Goal: Information Seeking & Learning: Learn about a topic

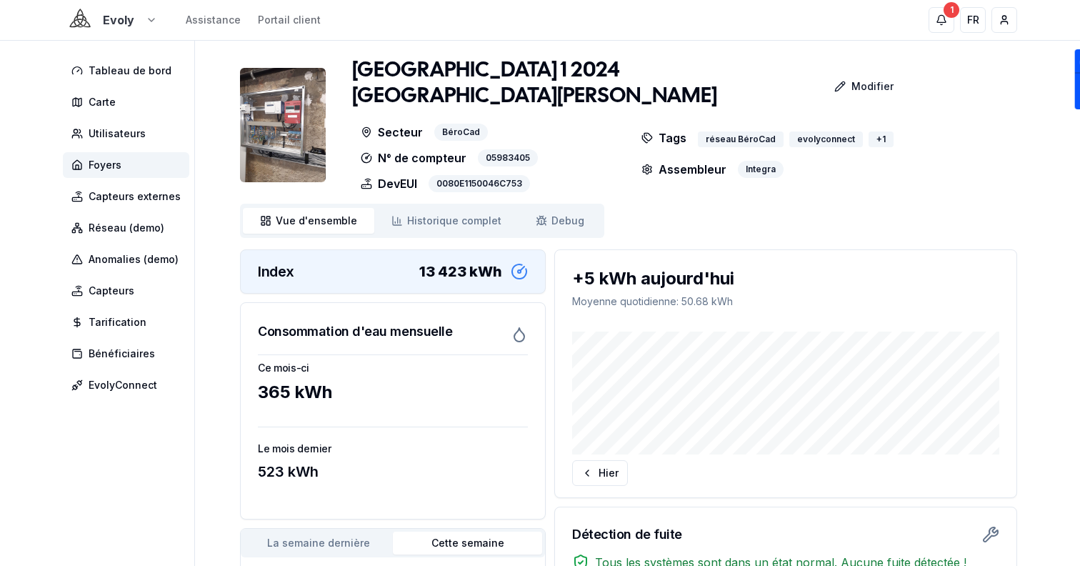
click at [120, 19] on html "Evoly Assistance Portail client 1 1 FR Sami Tableau de bord Carte Utilisateurs …" at bounding box center [540, 443] width 1080 height 887
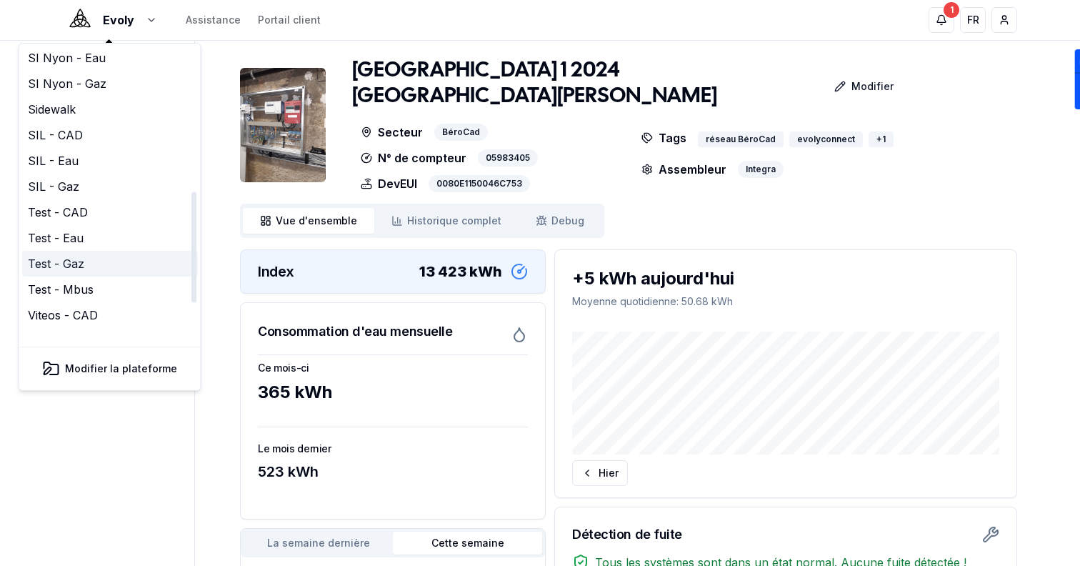
scroll to position [371, 0]
click at [93, 173] on link "SIL - Gaz" at bounding box center [110, 186] width 176 height 26
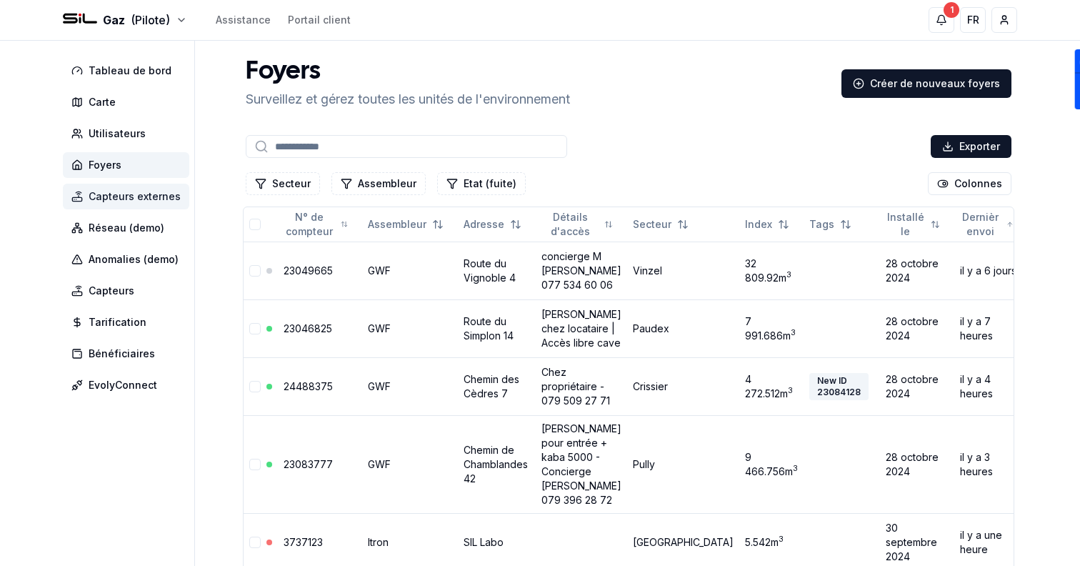
click at [126, 196] on span "Capteurs externes" at bounding box center [135, 196] width 92 height 14
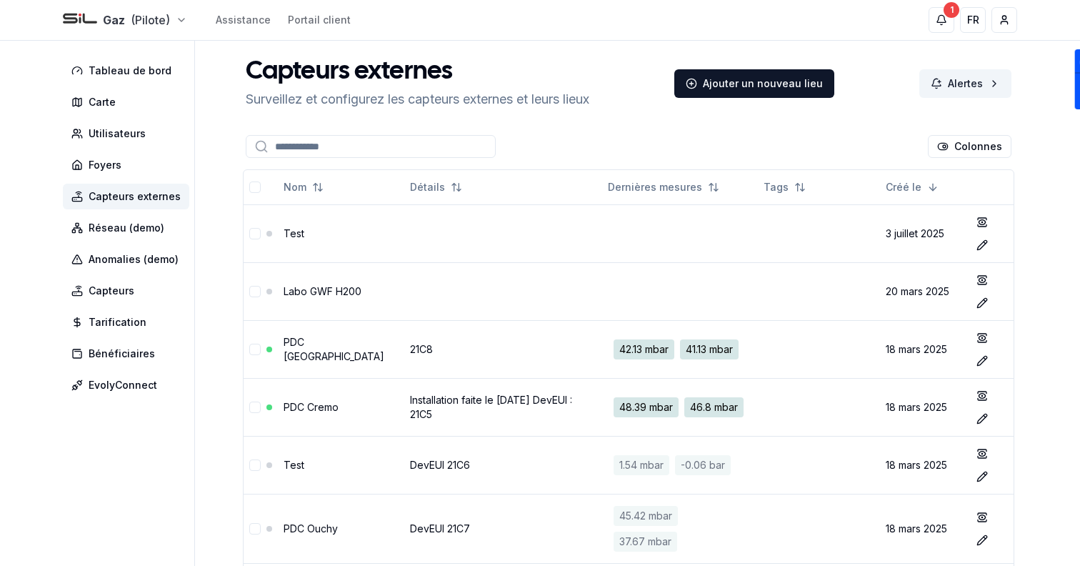
click at [116, 26] on html "Gaz (Pilote) Assistance Portail client 1 1 FR Sami Tableau de bord Carte Utilis…" at bounding box center [540, 430] width 1080 height 860
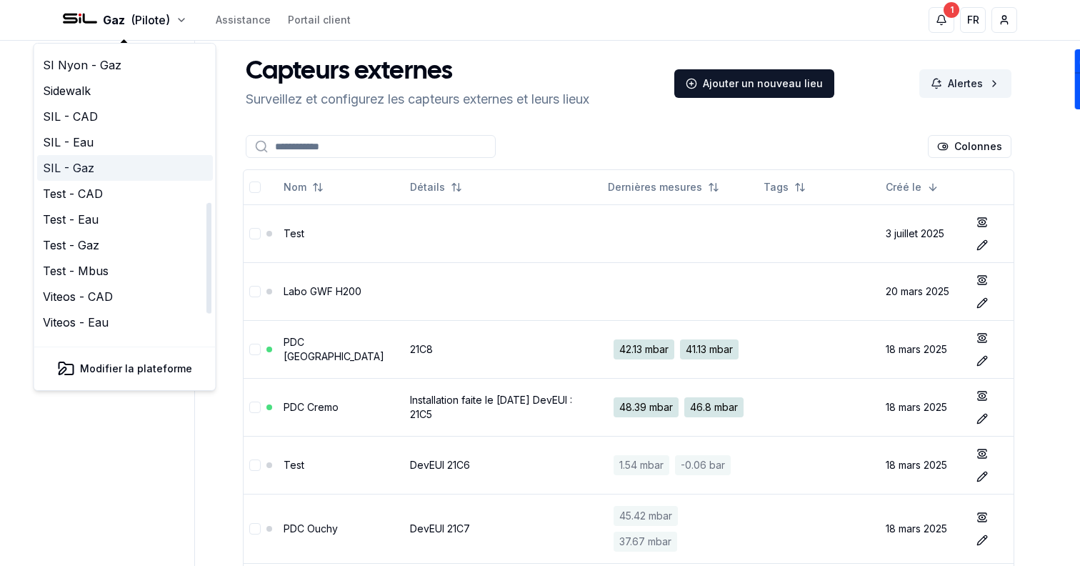
scroll to position [386, 0]
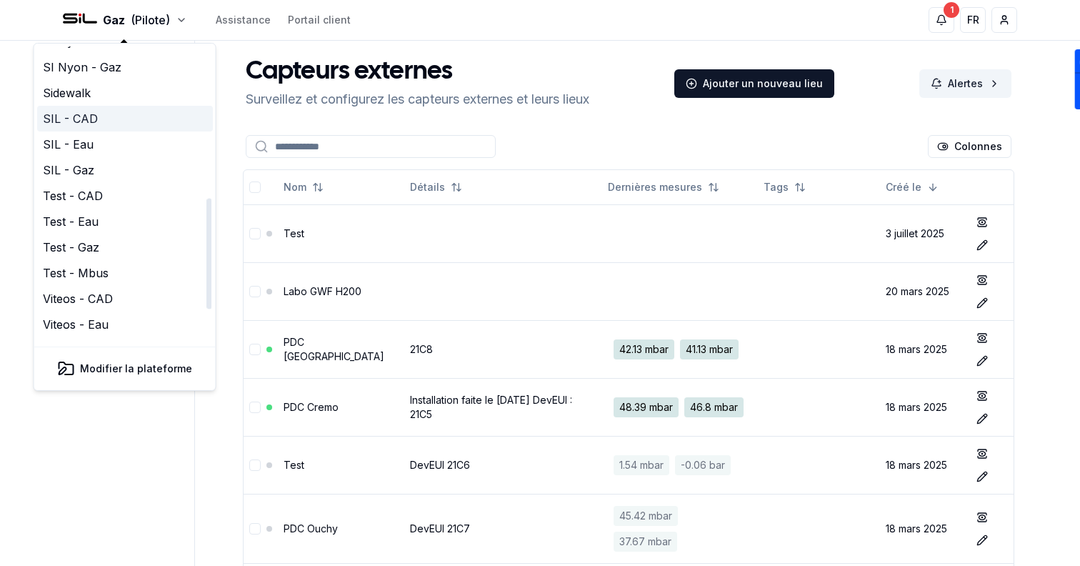
click at [119, 106] on link "SIL - CAD" at bounding box center [125, 119] width 176 height 26
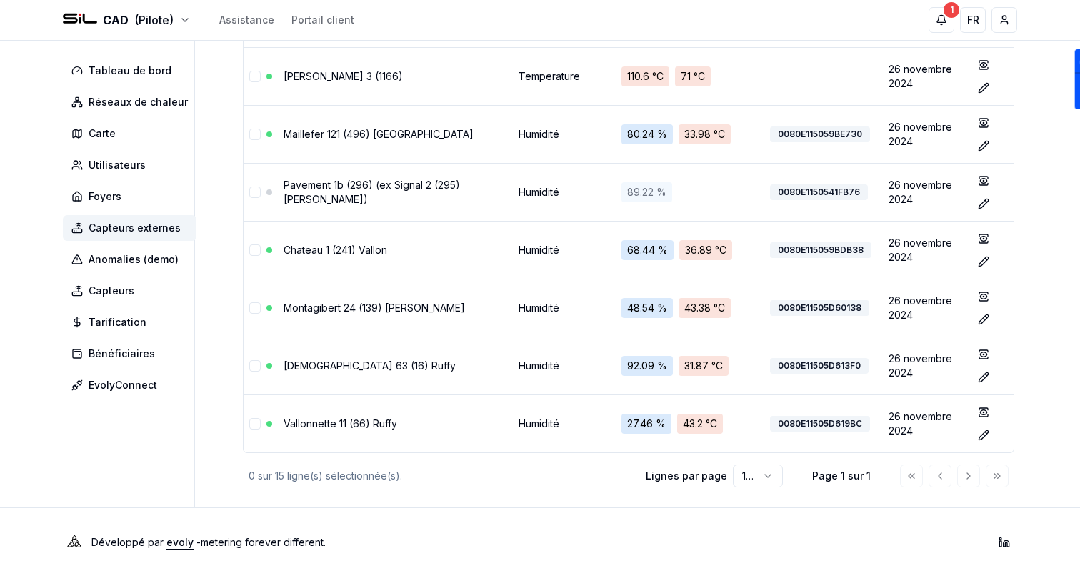
scroll to position [630, 0]
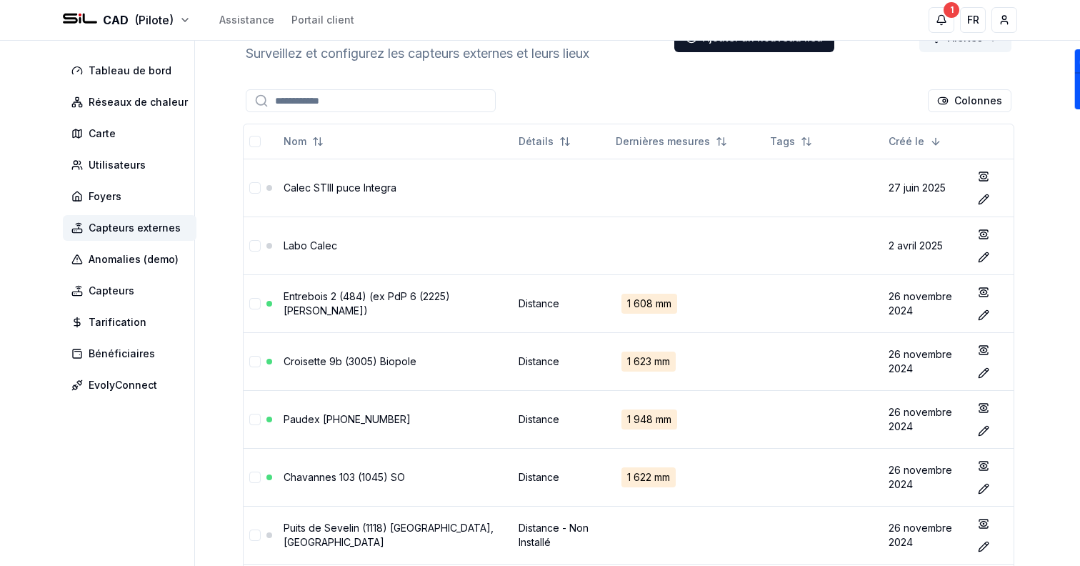
scroll to position [0, 0]
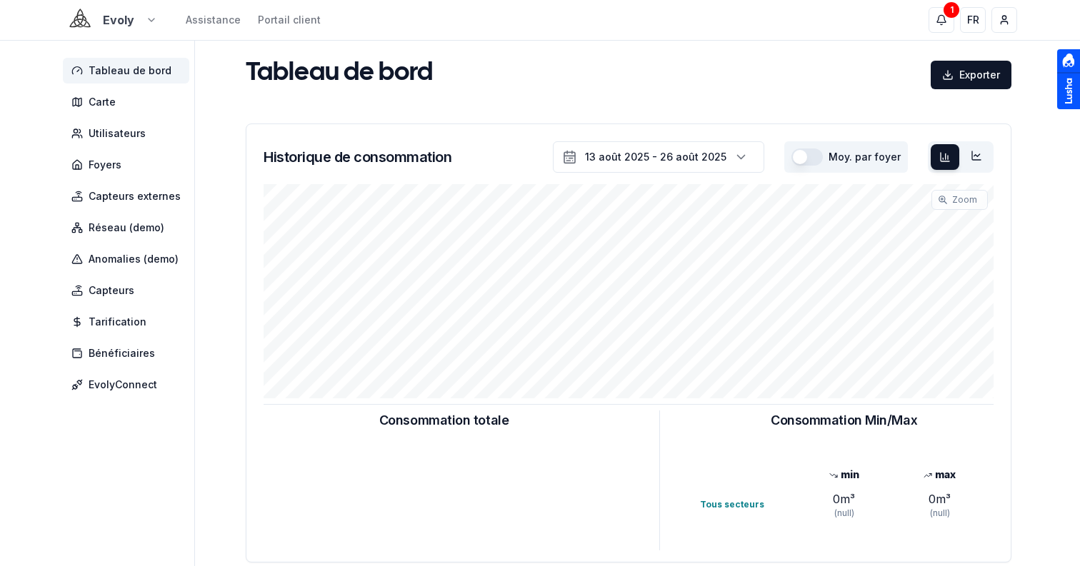
click at [117, 20] on html "Evoly Assistance Portail client 1 1 FR Sami Tableau de bord Carte Utilisateurs …" at bounding box center [540, 442] width 1080 height 885
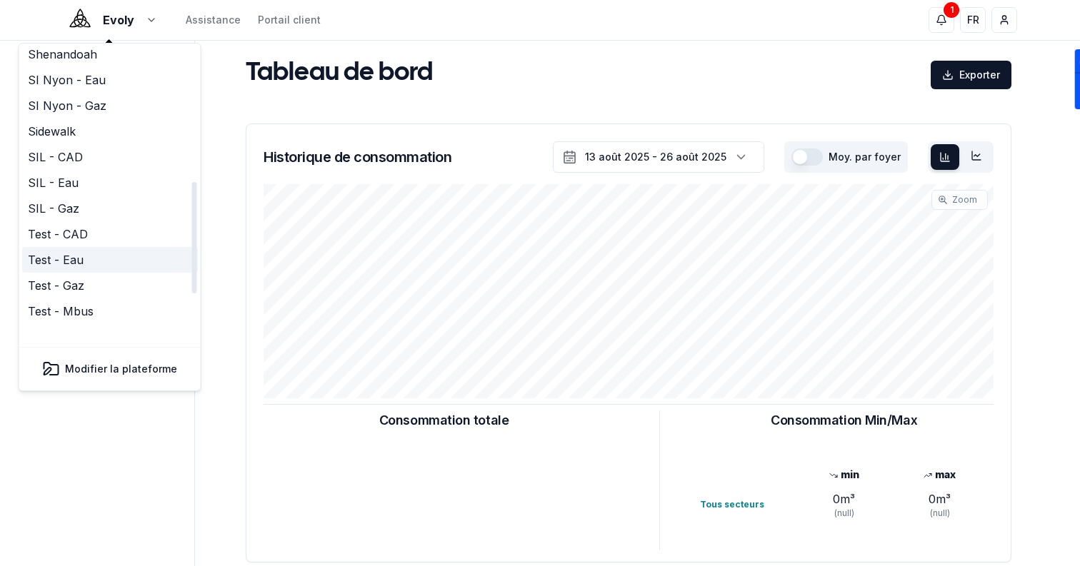
scroll to position [340, 0]
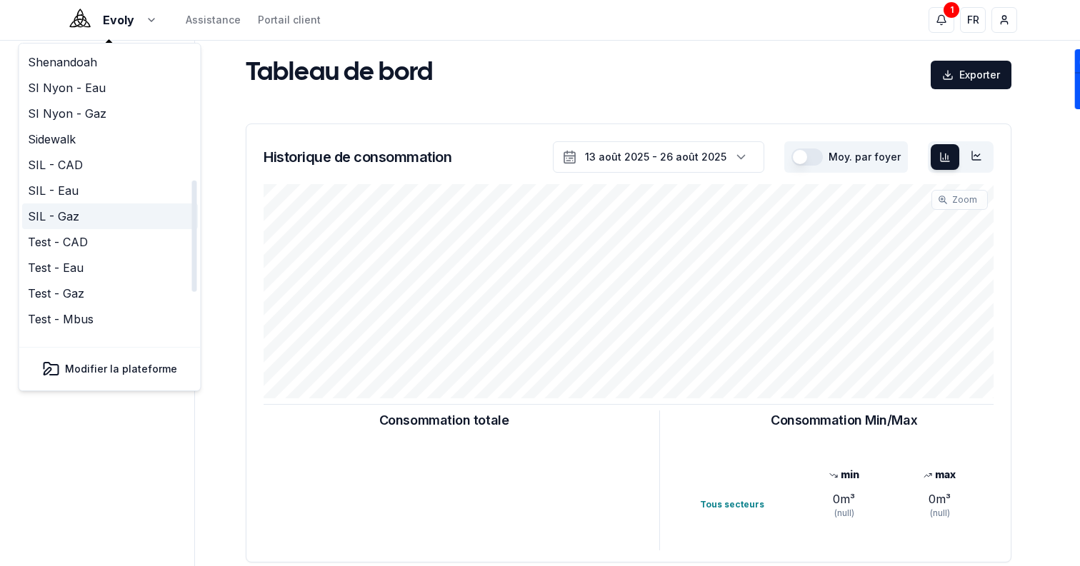
click at [119, 204] on link "SIL - Gaz" at bounding box center [110, 217] width 176 height 26
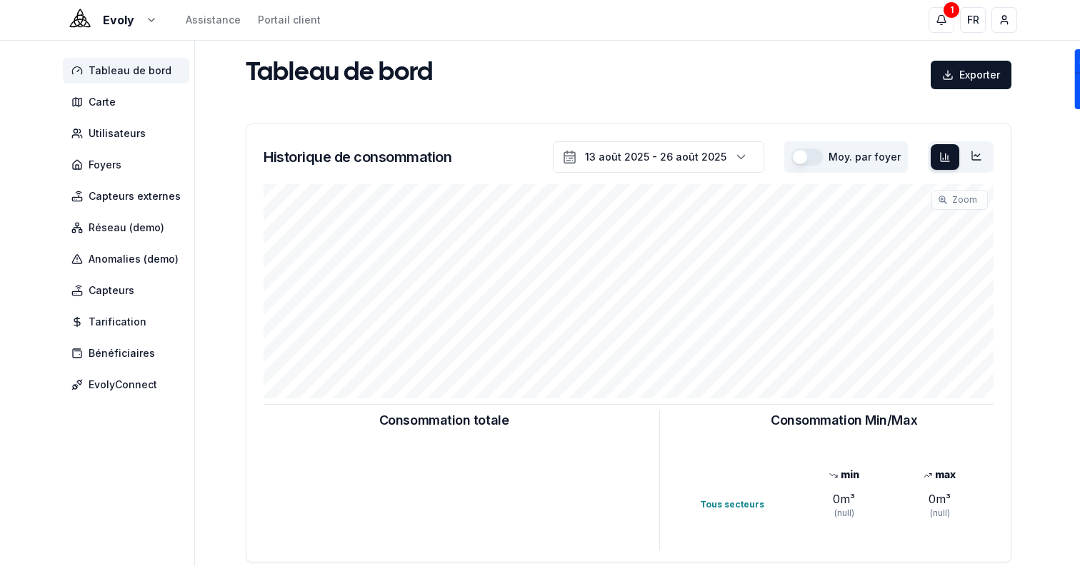
click at [476, 67] on div "Tableau de bord Exporter" at bounding box center [628, 73] width 777 height 31
click at [116, 24] on html "Evoly Assistance Portail client 1 1 FR Sami Tableau de bord Carte Utilisateurs …" at bounding box center [540, 442] width 1080 height 885
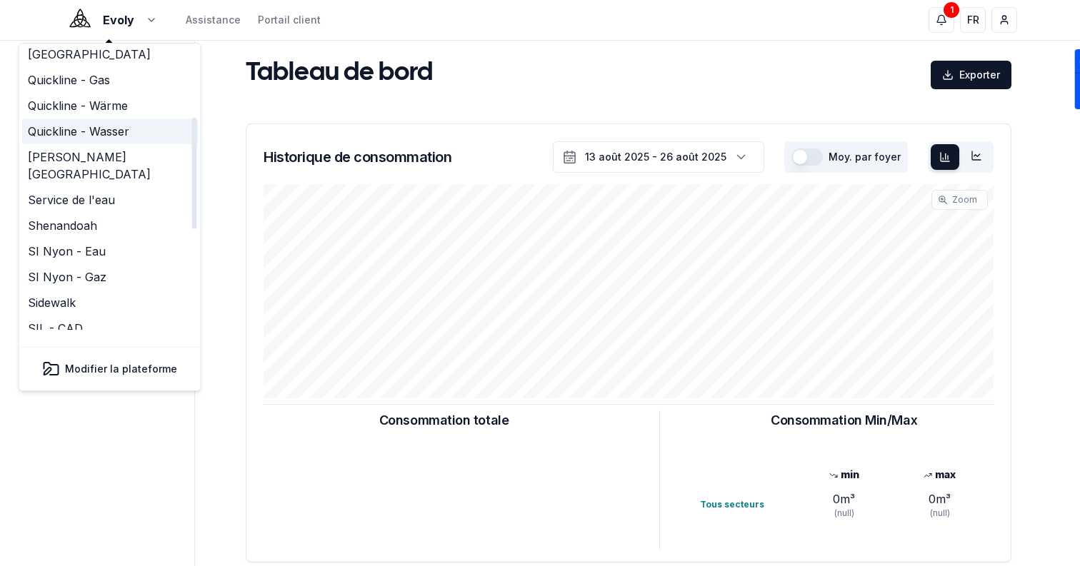
scroll to position [180, 0]
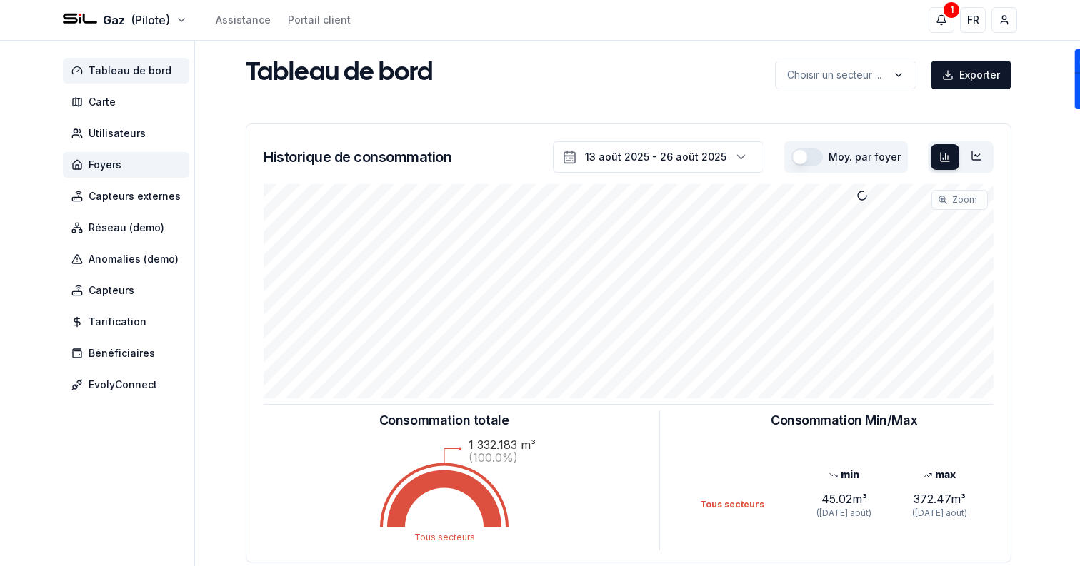
click at [126, 168] on span "Foyers" at bounding box center [126, 165] width 126 height 26
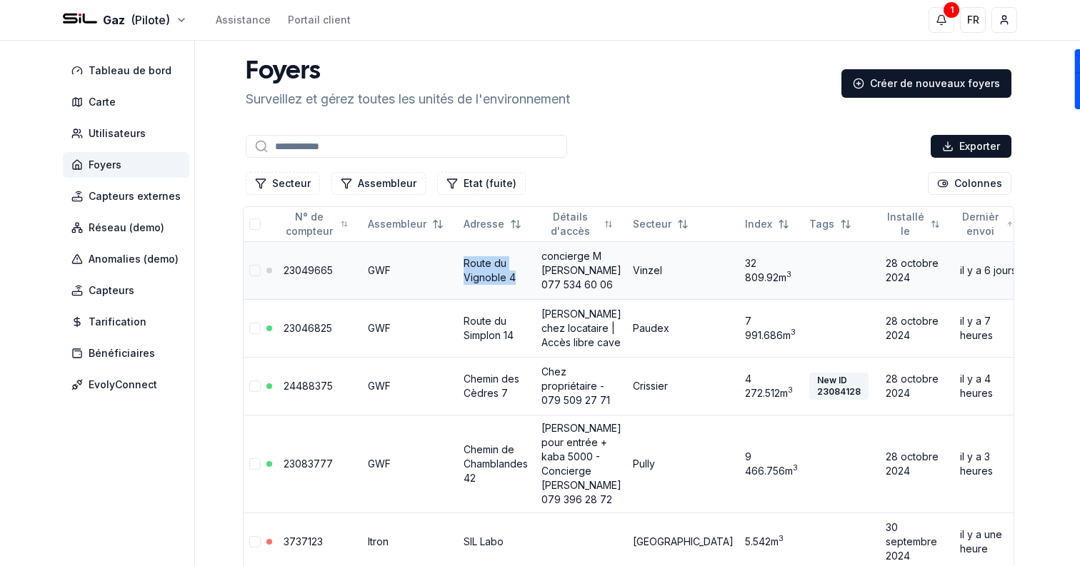
drag, startPoint x: 513, startPoint y: 281, endPoint x: 461, endPoint y: 266, distance: 54.2
click at [461, 266] on td "Route du Vignoble 4" at bounding box center [497, 270] width 78 height 58
copy link "Route du Vignoble 4"
click at [698, 134] on div "Exporter" at bounding box center [628, 146] width 771 height 29
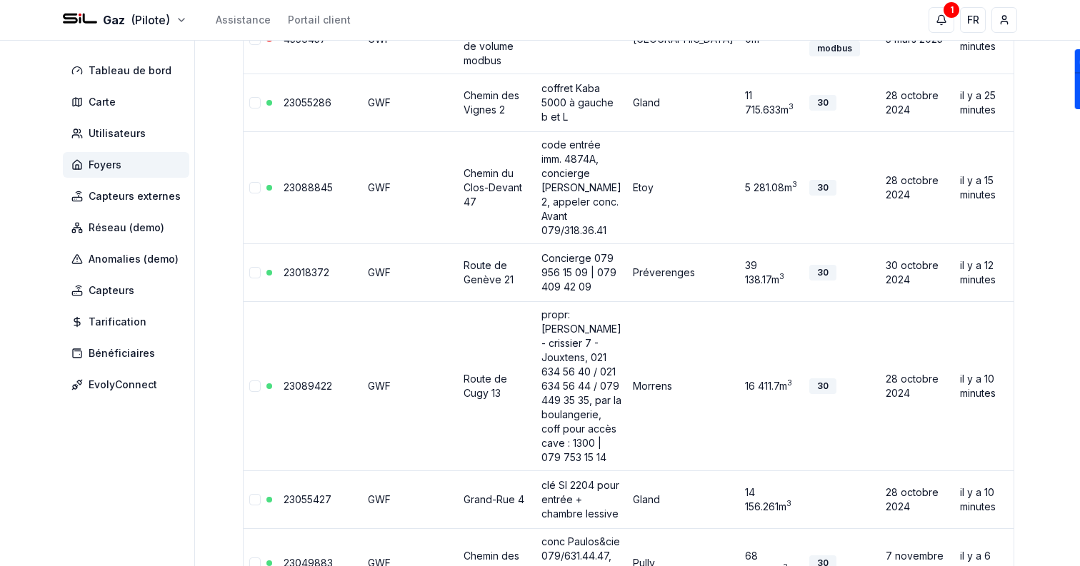
scroll to position [870, 0]
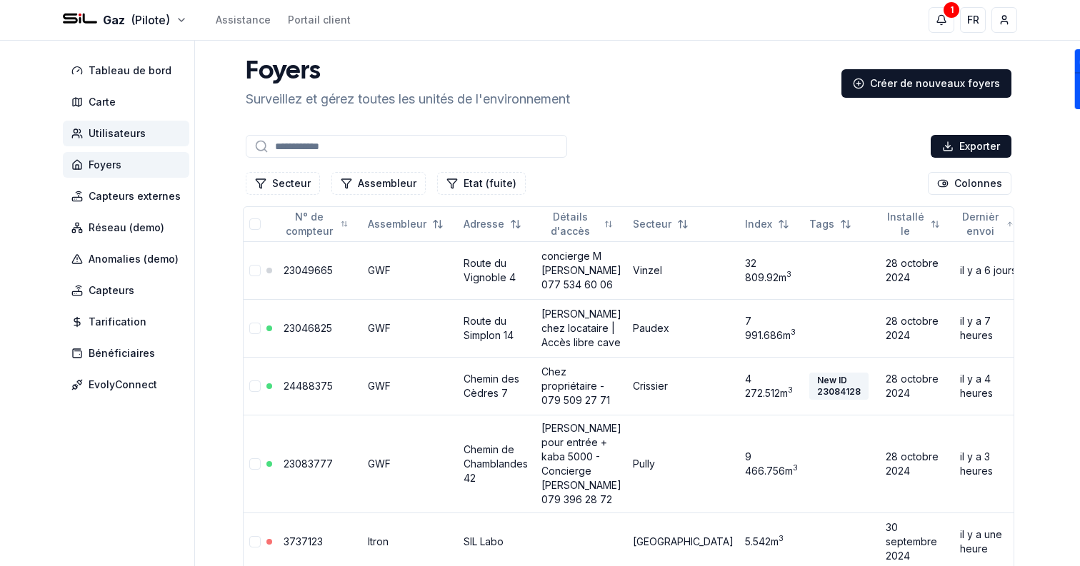
click at [156, 139] on span "Utilisateurs" at bounding box center [126, 134] width 126 height 26
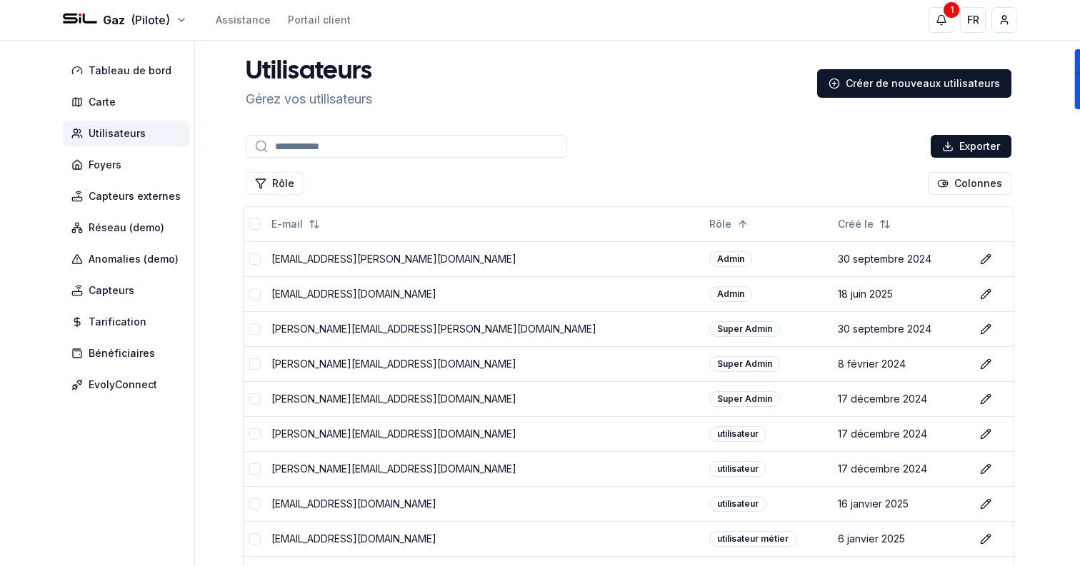
scroll to position [21, 0]
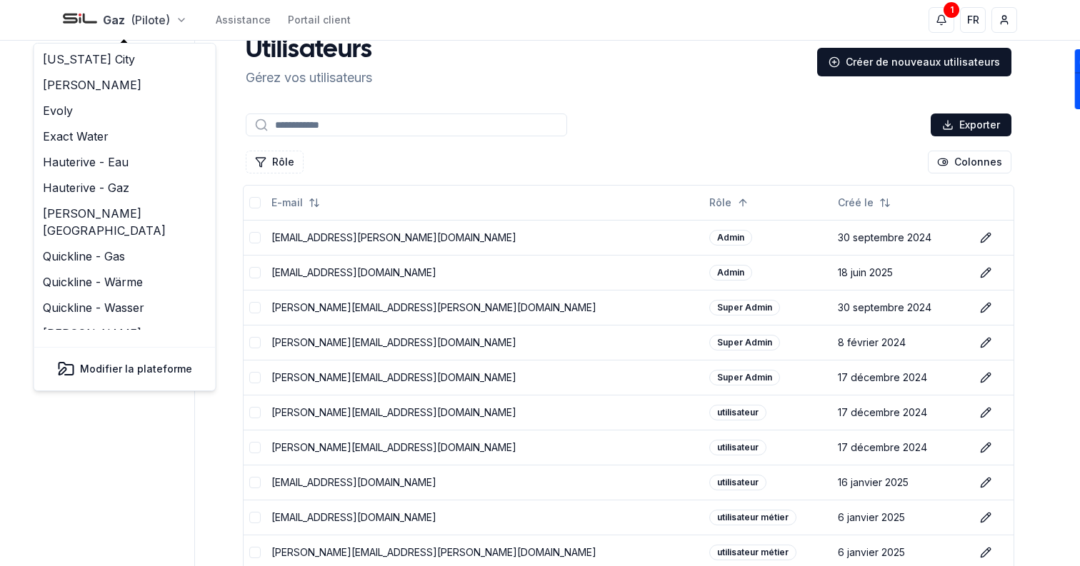
click at [158, 17] on html "Gaz (Pilote) Assistance Portail client 1 1 FR Sami Tableau de bord Carte Utilis…" at bounding box center [540, 389] width 1080 height 820
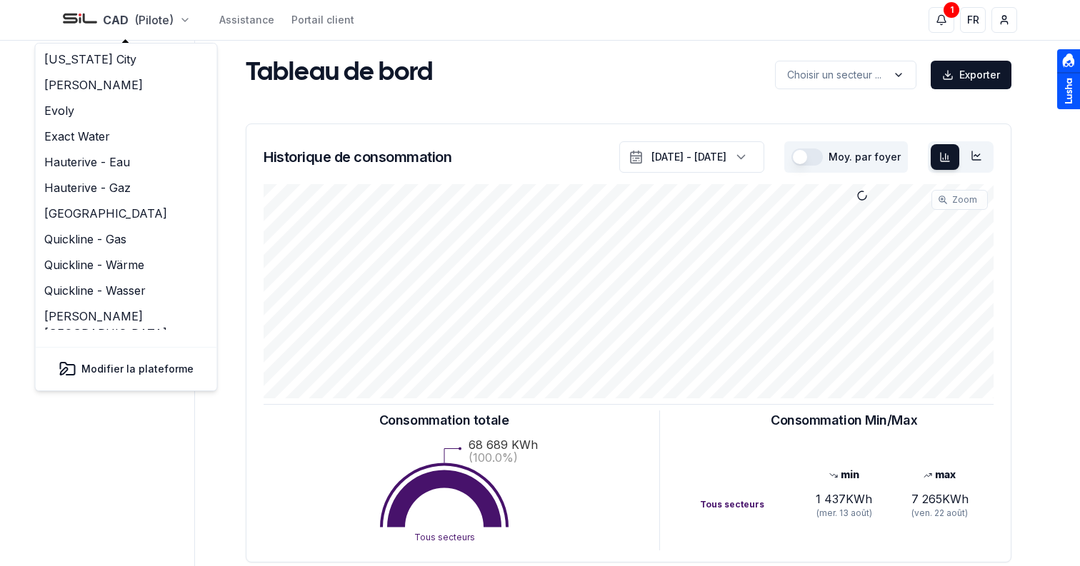
click at [124, 21] on html "CAD (Pilote) Assistance Portail client 1 1 FR Sami Tableau de bord Réseaux de c…" at bounding box center [540, 442] width 1080 height 885
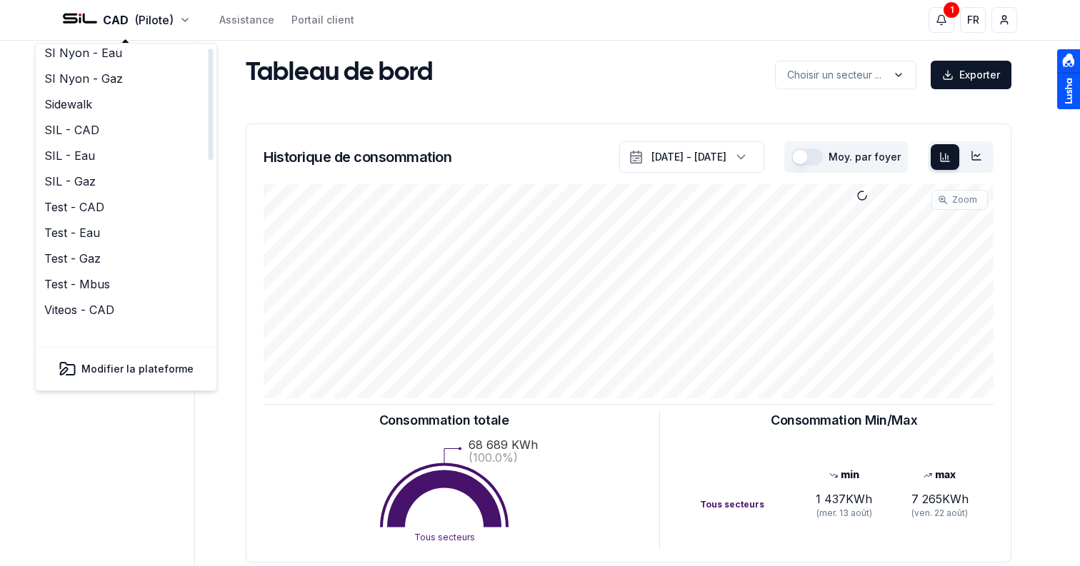
scroll to position [436, 0]
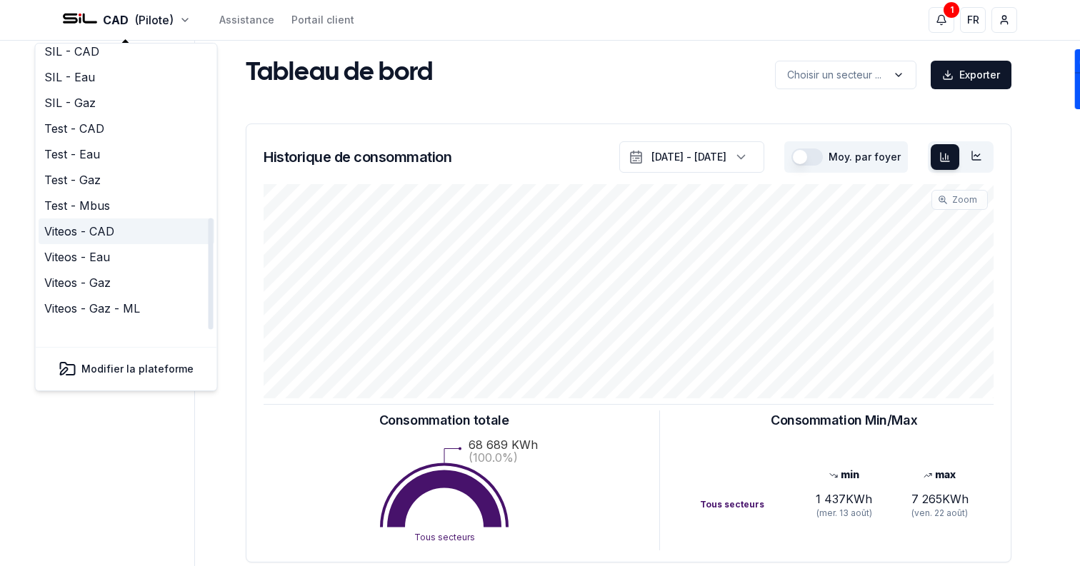
click at [119, 219] on link "Viteos - CAD" at bounding box center [127, 232] width 176 height 26
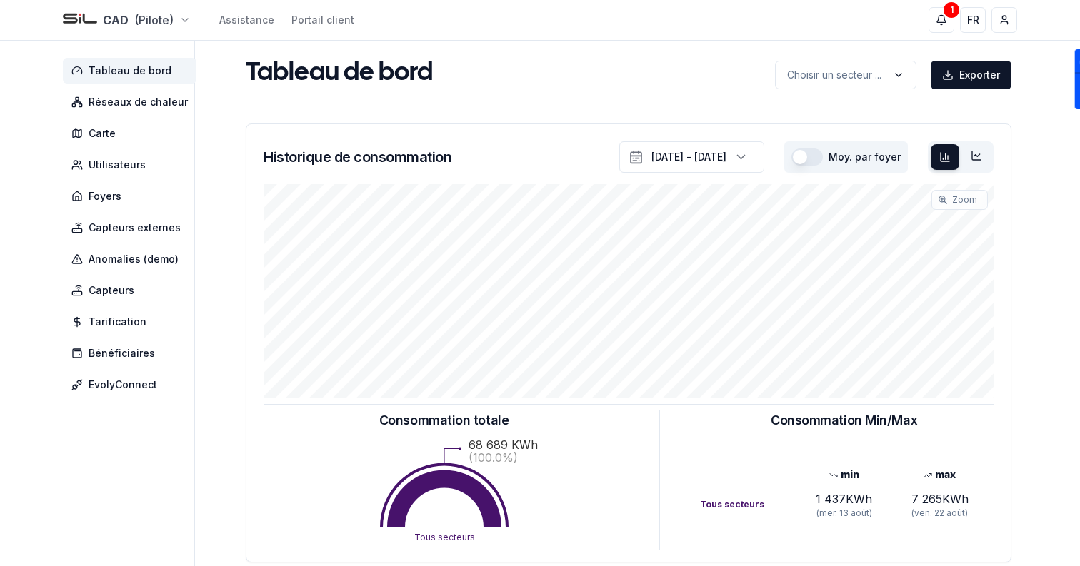
click at [111, 25] on html "CAD (Pilote) Assistance Portail client 1 1 FR Sami Tableau de bord Réseaux de c…" at bounding box center [540, 442] width 1080 height 885
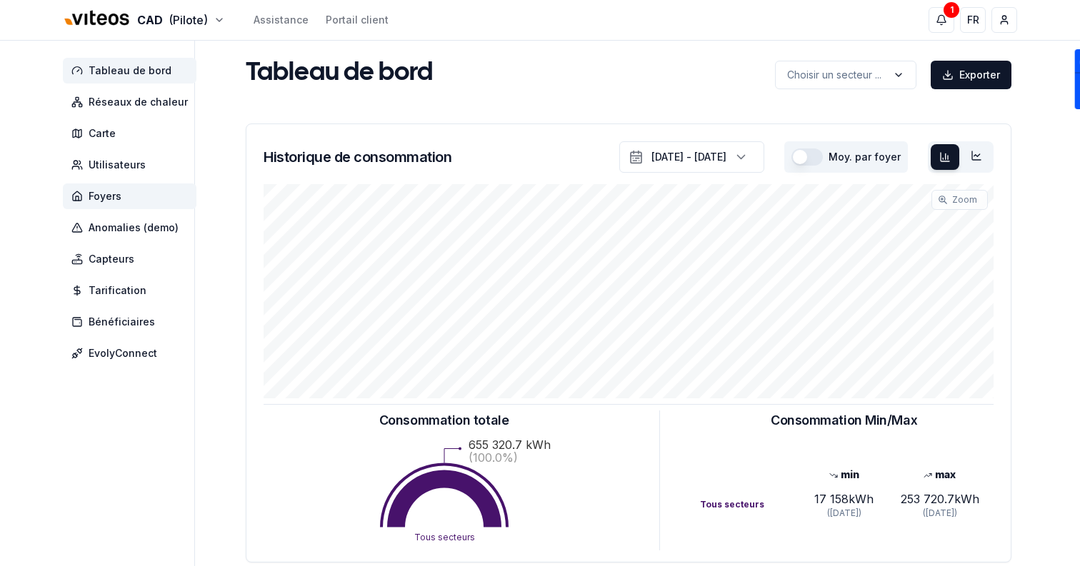
click at [127, 185] on span "Foyers" at bounding box center [130, 197] width 134 height 26
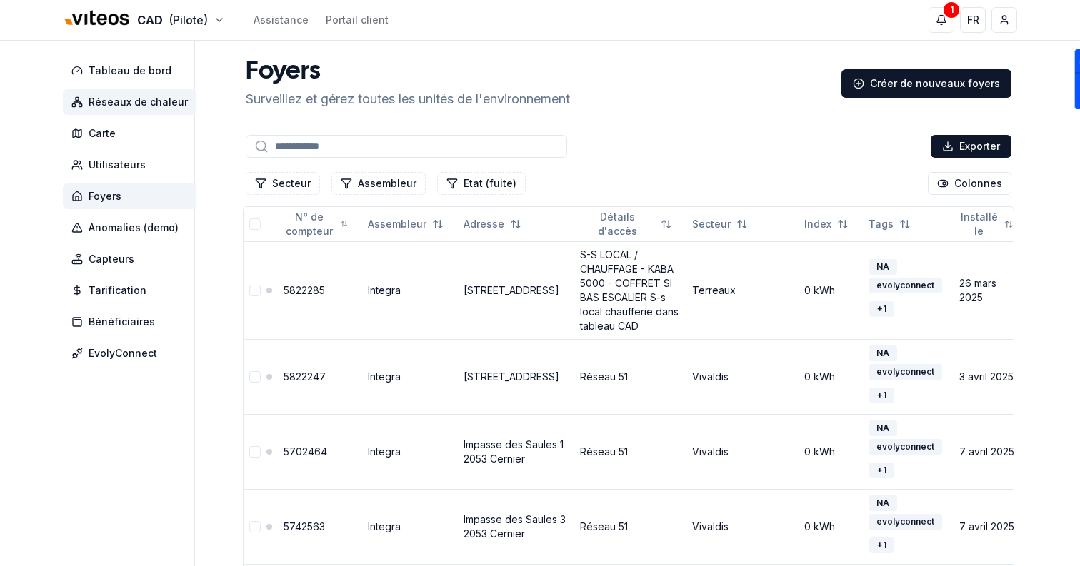
click at [153, 103] on span "Réseaux de chaleur" at bounding box center [138, 102] width 99 height 14
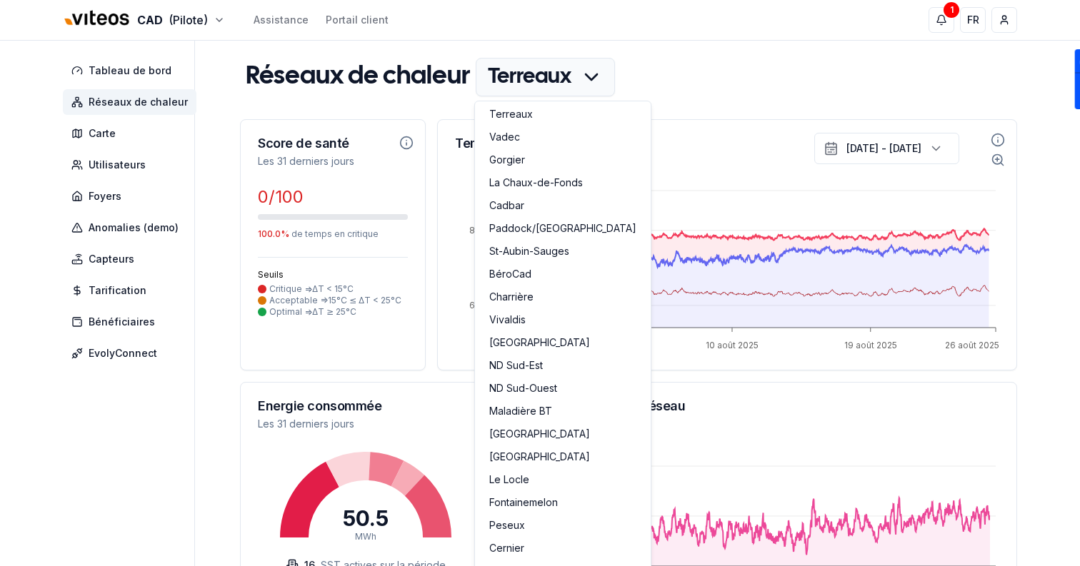
click at [553, 184] on link "La Chaux-de-Fonds" at bounding box center [563, 184] width 170 height 23
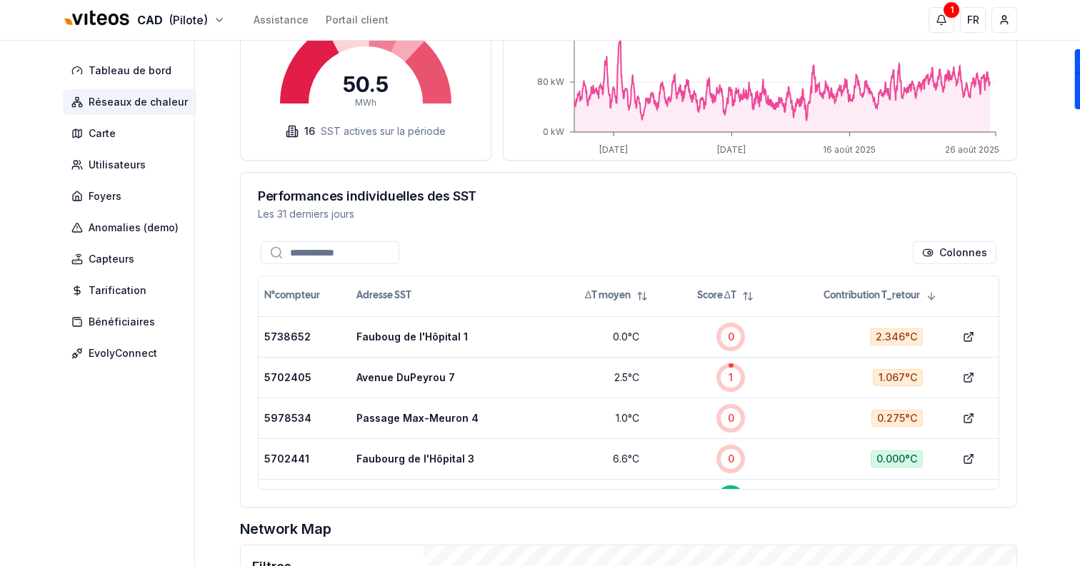
scroll to position [433, 0]
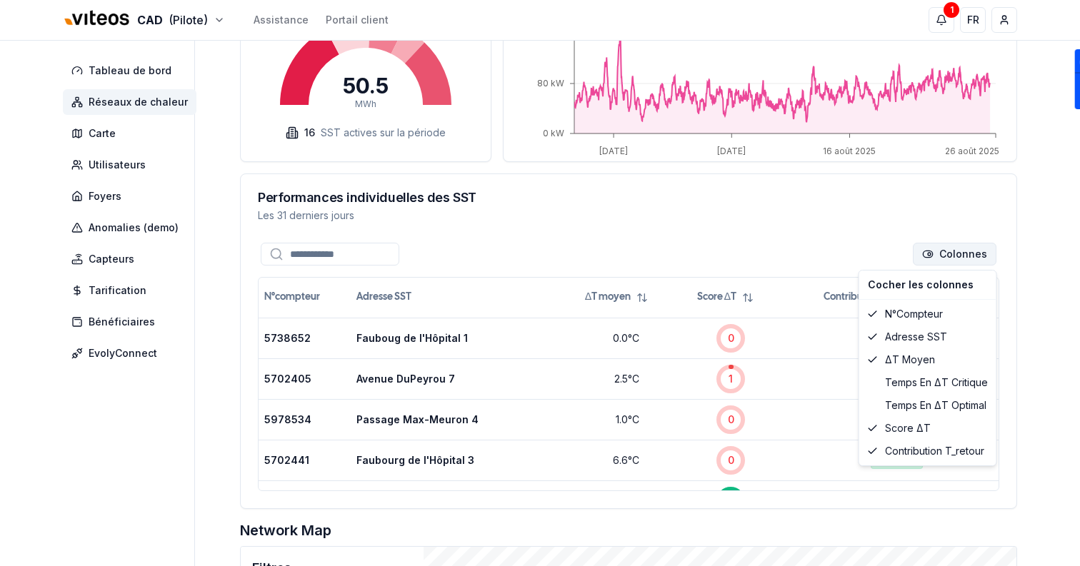
click at [949, 259] on html "CAD (Pilote) Assistance Portail client 1 1 FR Sami Tableau de bord Réseaux de c…" at bounding box center [540, 314] width 1080 height 1494
click at [911, 379] on div "Temps en ΔT critique" at bounding box center [927, 382] width 131 height 23
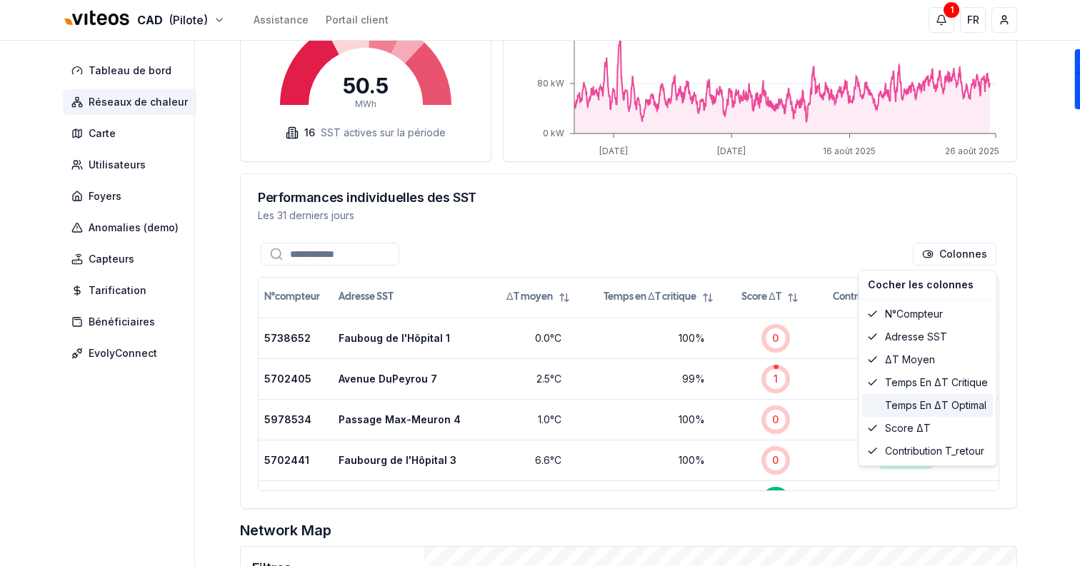
click at [919, 408] on div "Temps en ΔT optimal" at bounding box center [927, 405] width 131 height 23
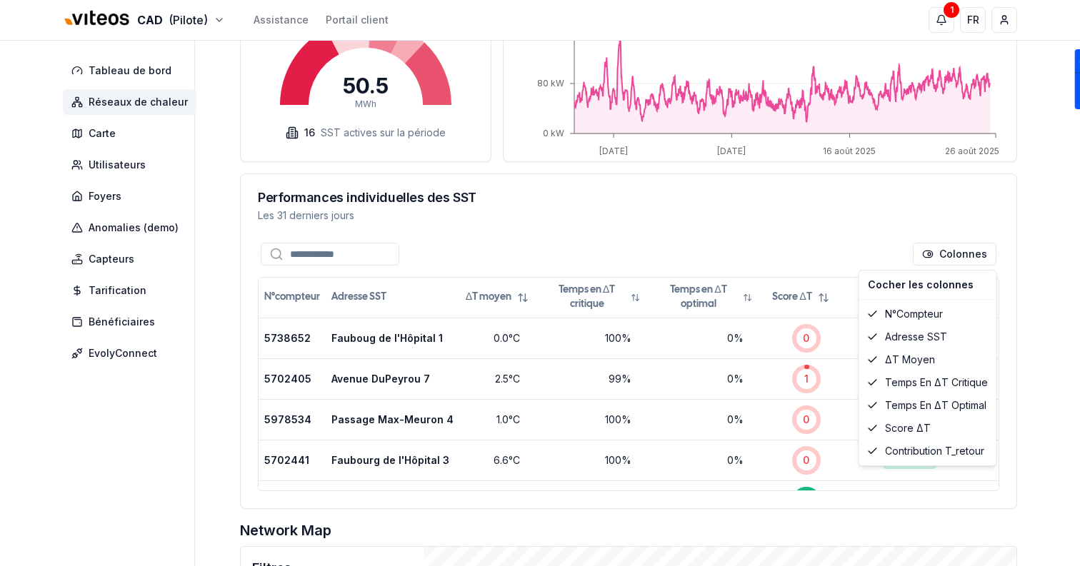
click at [1048, 348] on html "CAD (Pilote) Assistance Portail client 1 1 FR Sami Tableau de bord Réseaux de c…" at bounding box center [540, 314] width 1080 height 1494
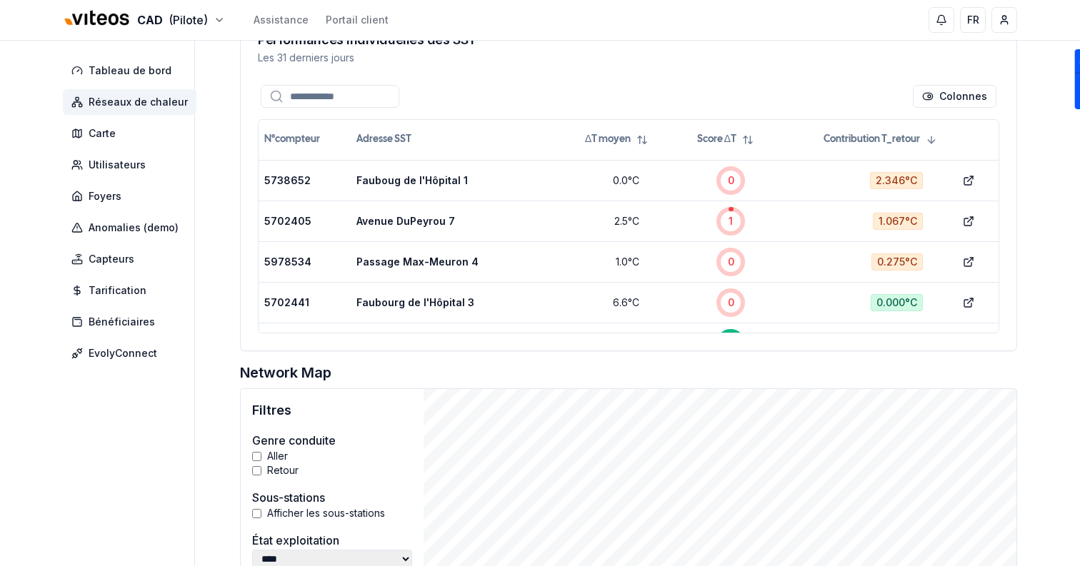
scroll to position [618, 0]
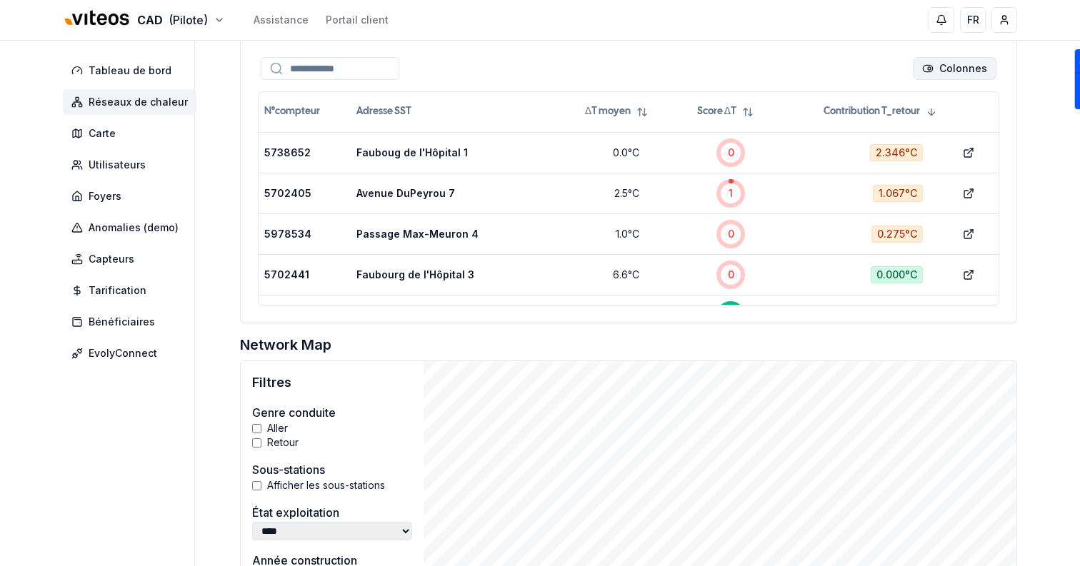
click at [938, 72] on html "CAD (Pilote) Assistance Portail client FR Sami Tableau de bord Réseaux de chale…" at bounding box center [540, 129] width 1080 height 1494
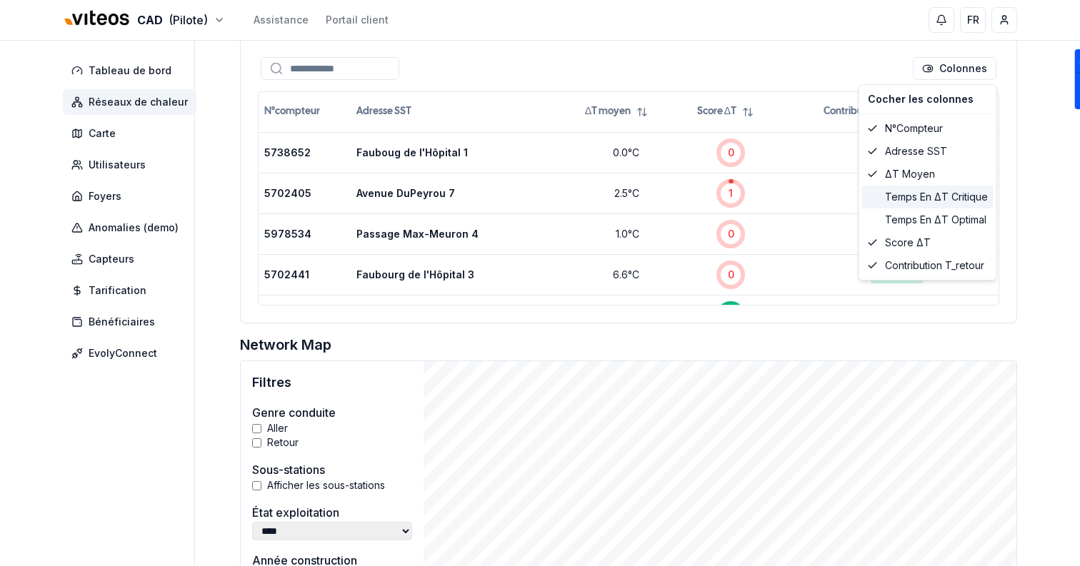
click at [915, 194] on div "Temps en ΔT critique" at bounding box center [927, 197] width 131 height 23
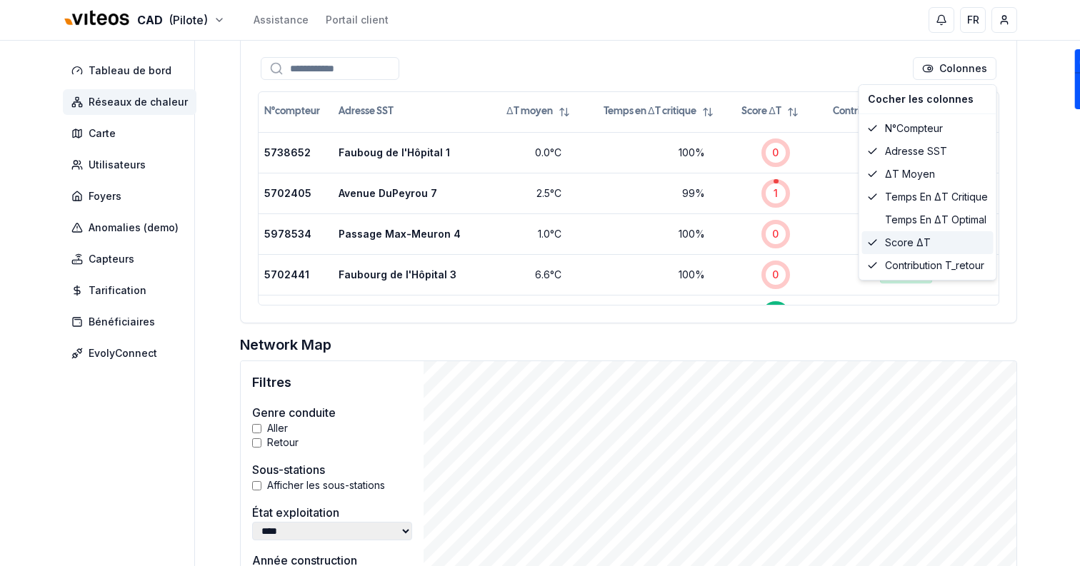
click at [928, 236] on div "Score ΔT" at bounding box center [927, 242] width 131 height 23
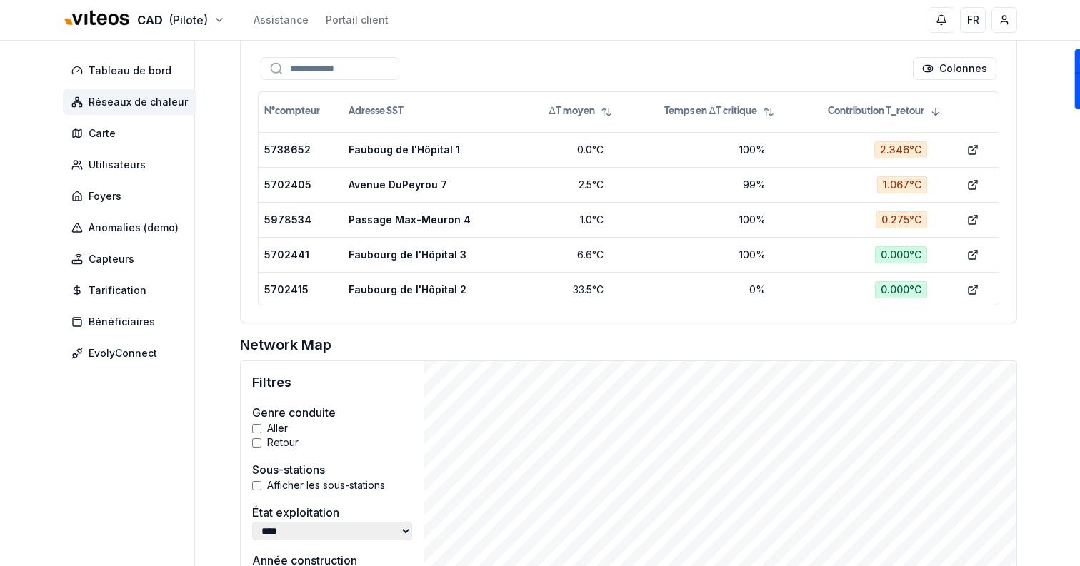
click at [1052, 213] on html "CAD (Pilote) Assistance Portail client FR Sami Tableau de bord Réseaux de chale…" at bounding box center [540, 129] width 1080 height 1494
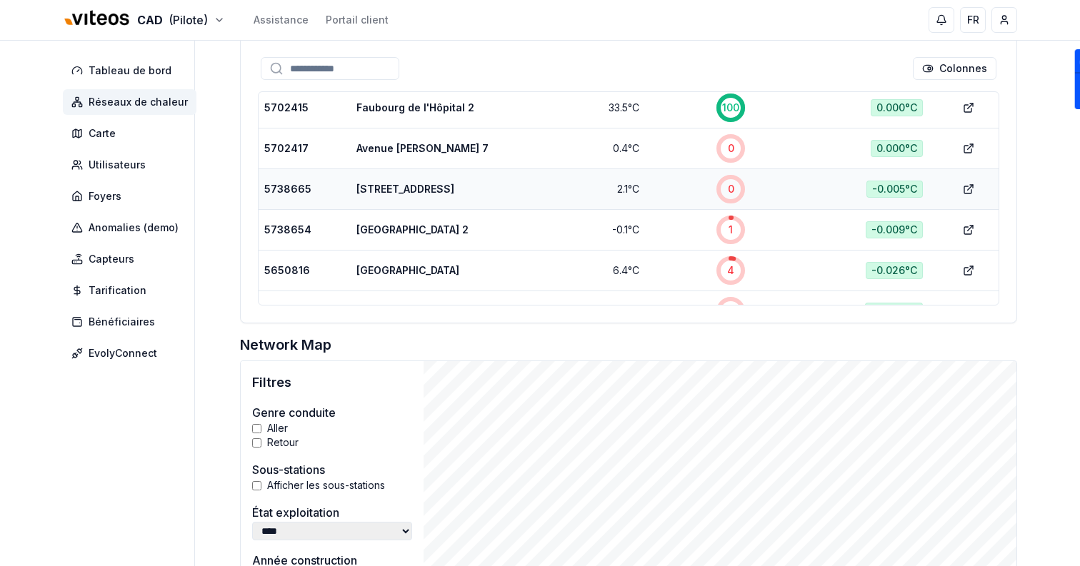
scroll to position [231, 0]
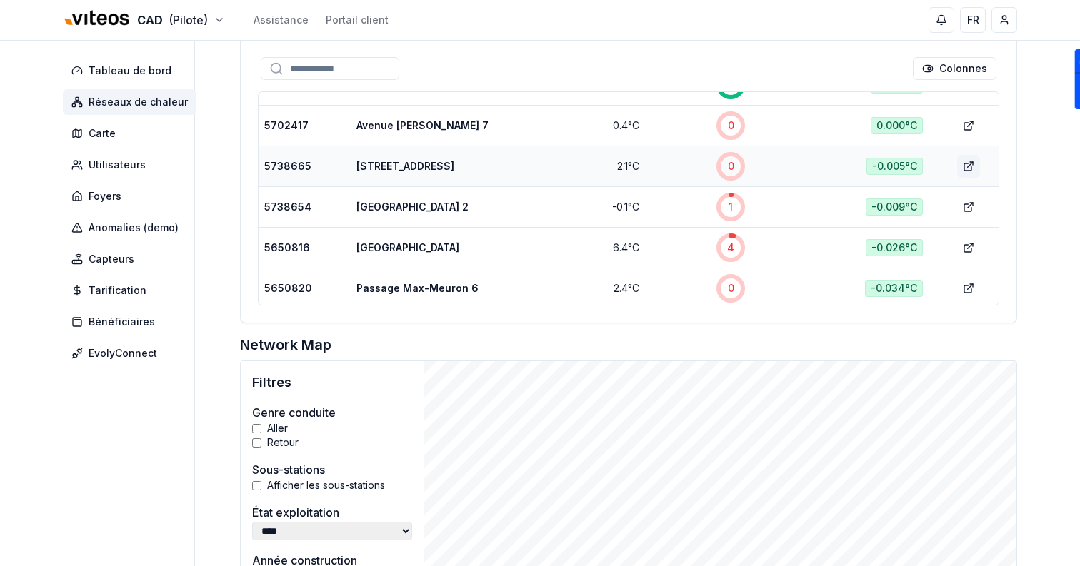
click at [970, 163] on icon at bounding box center [968, 166] width 11 height 11
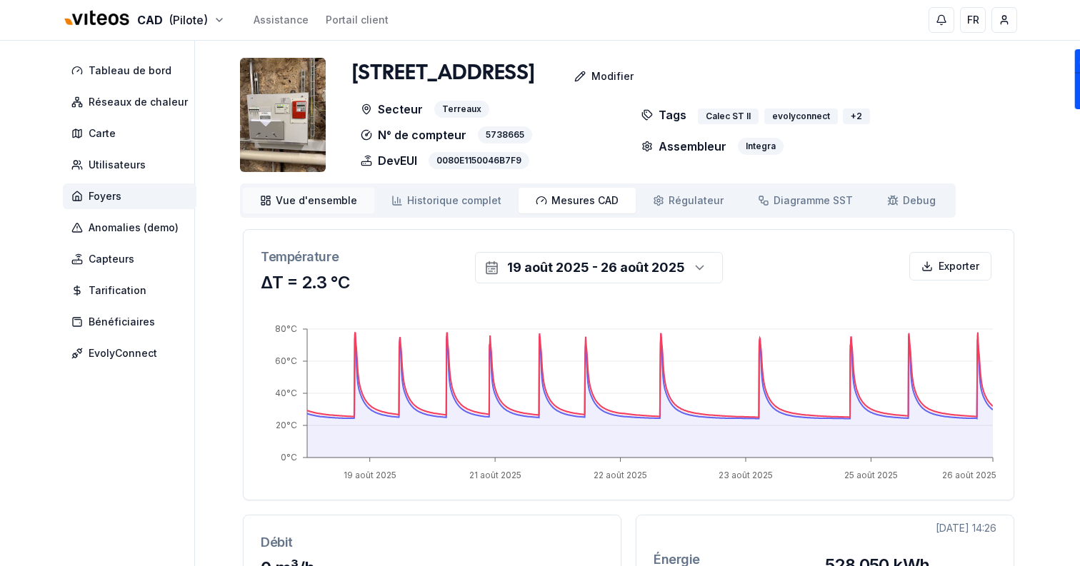
click at [288, 199] on span "Vue d'ensemble" at bounding box center [316, 201] width 81 height 14
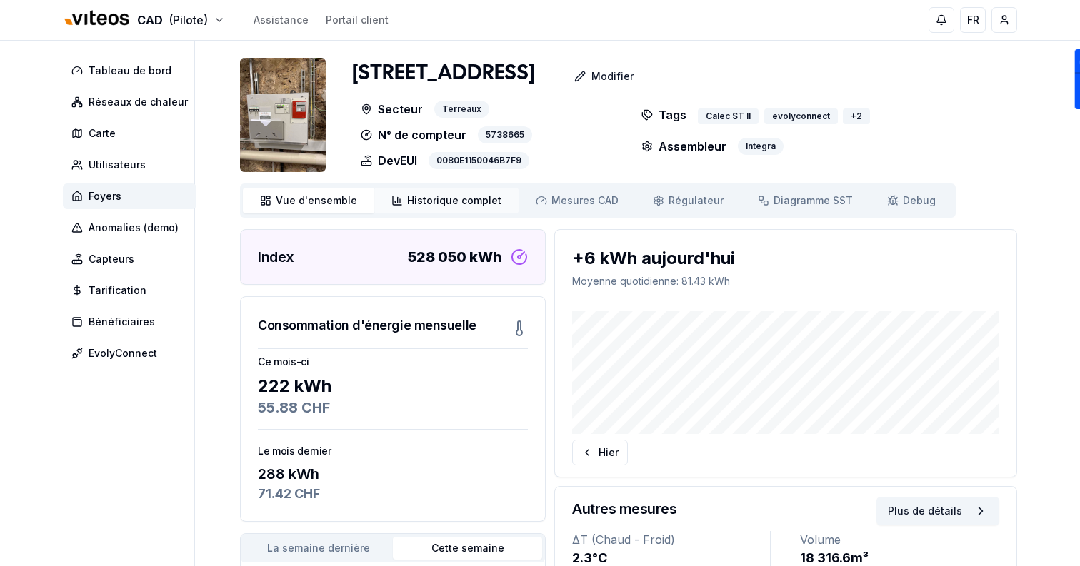
click at [433, 196] on span "Historique complet" at bounding box center [454, 201] width 94 height 14
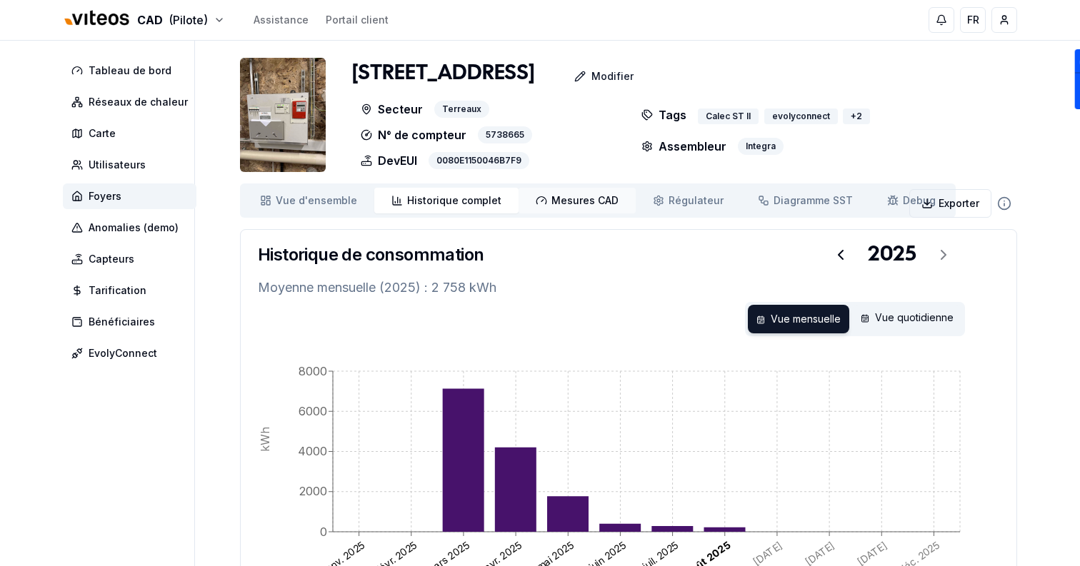
click at [595, 199] on span "Mesures CAD" at bounding box center [584, 201] width 67 height 14
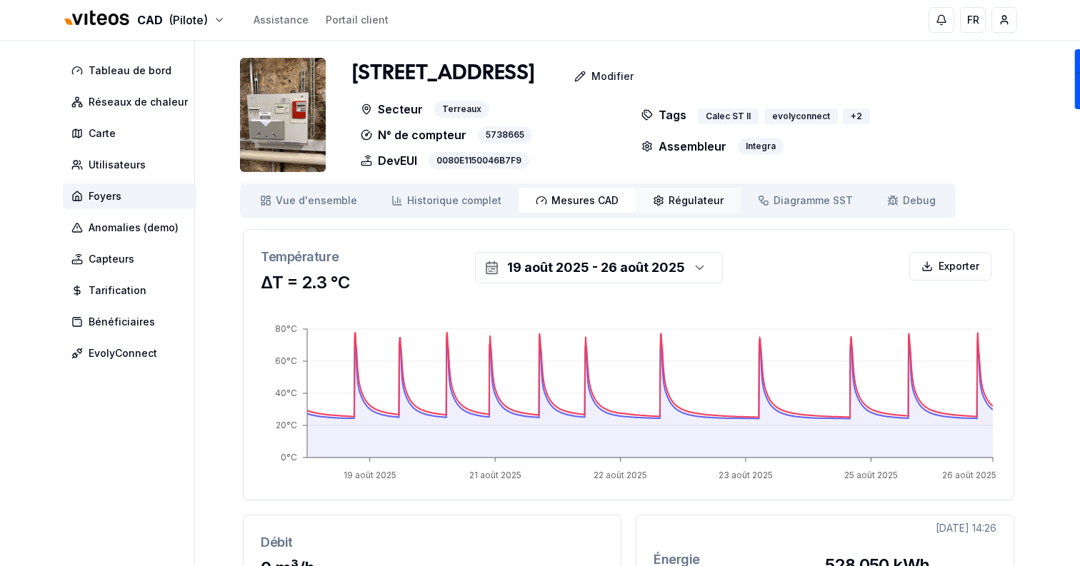
click at [676, 193] on link "Régulateur Régulateur" at bounding box center [688, 201] width 105 height 26
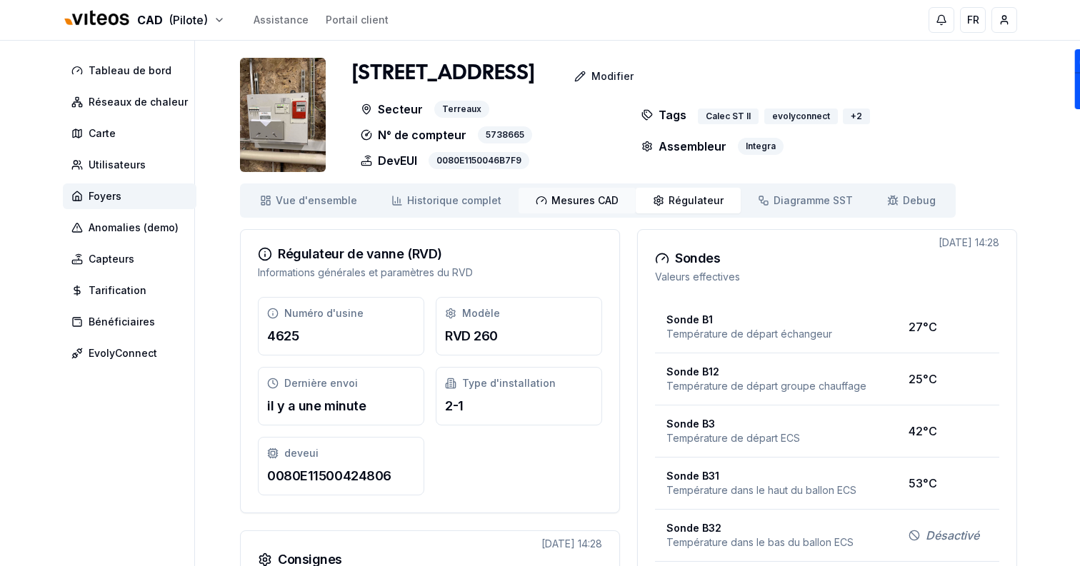
click at [572, 189] on link "Mesures CAD Mes. CAD" at bounding box center [576, 201] width 117 height 26
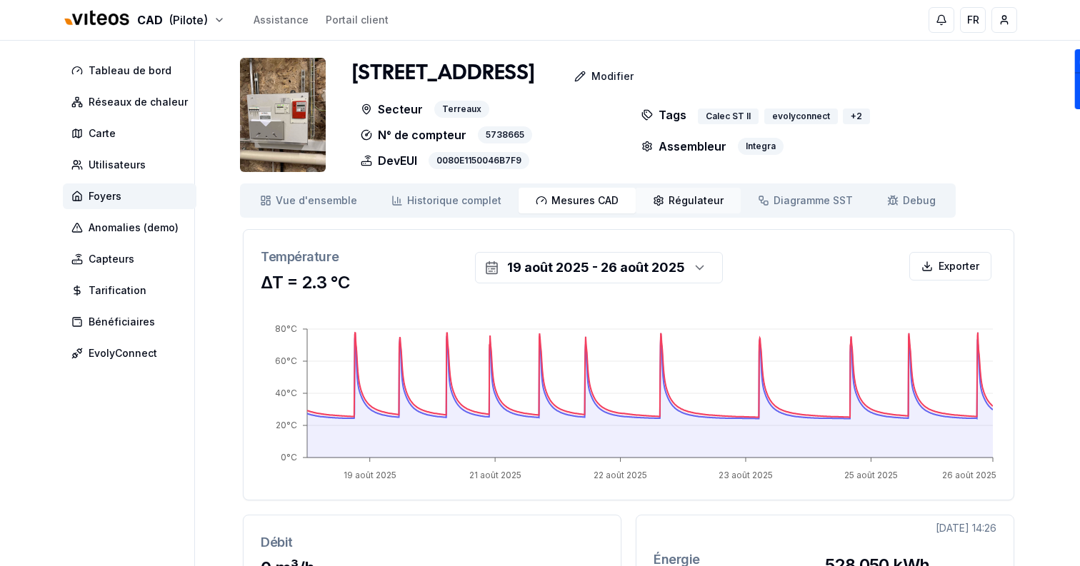
click at [652, 209] on link "Régulateur Régulateur" at bounding box center [688, 201] width 105 height 26
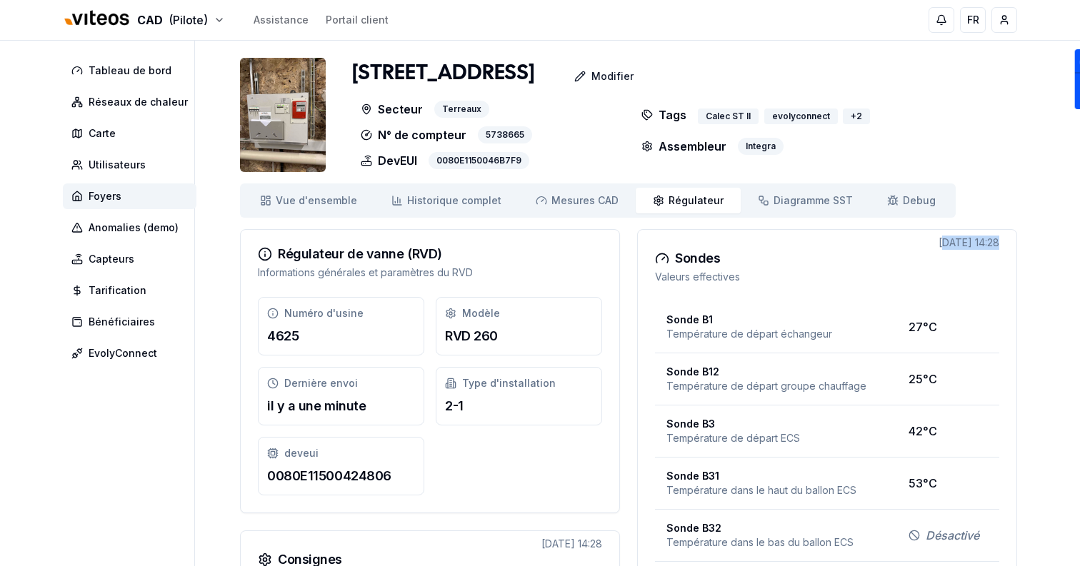
drag, startPoint x: 915, startPoint y: 244, endPoint x: 1021, endPoint y: 244, distance: 106.4
click at [296, 121] on img at bounding box center [283, 115] width 86 height 114
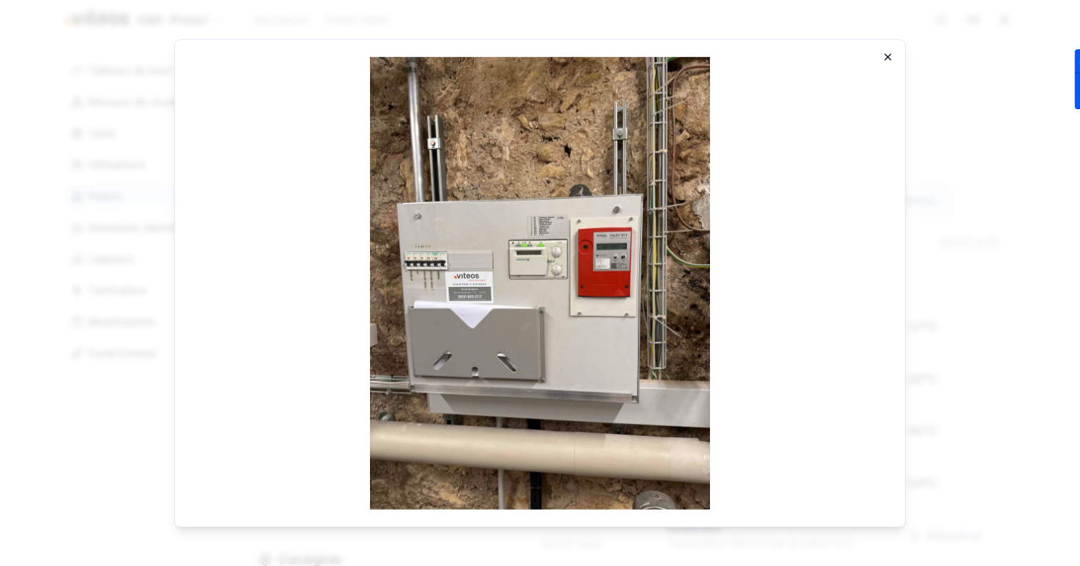
click at [887, 57] on icon "button" at bounding box center [887, 56] width 11 height 11
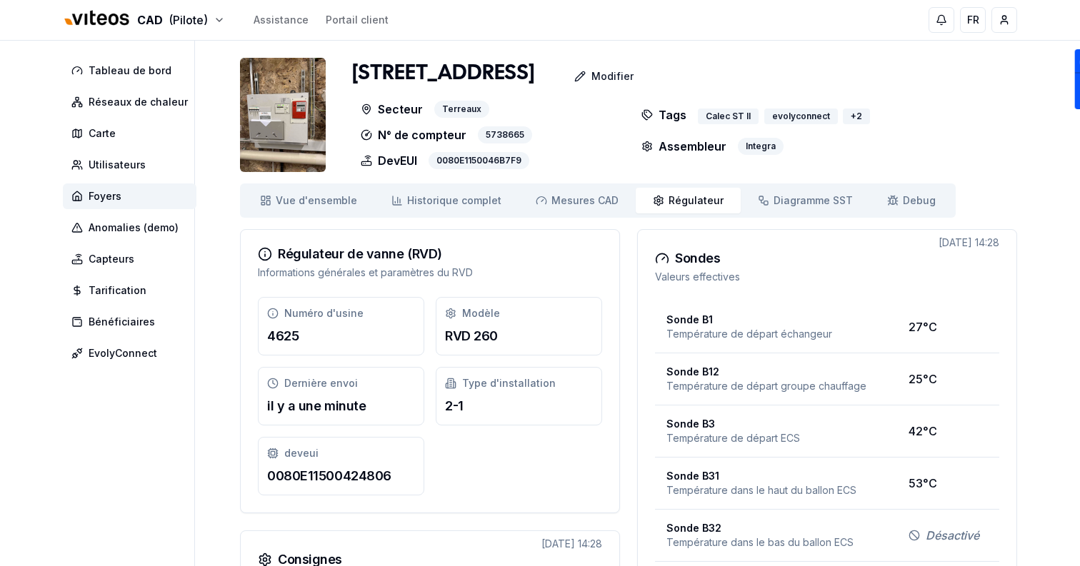
click at [316, 104] on img at bounding box center [283, 115] width 86 height 114
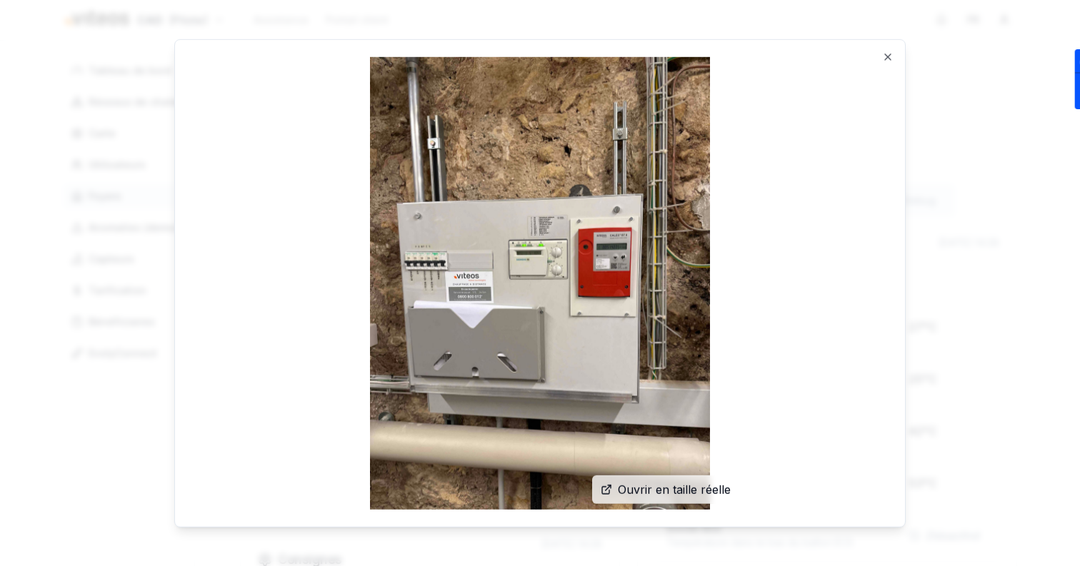
click at [884, 56] on img at bounding box center [540, 282] width 696 height 453
click at [890, 57] on icon "button" at bounding box center [887, 56] width 11 height 11
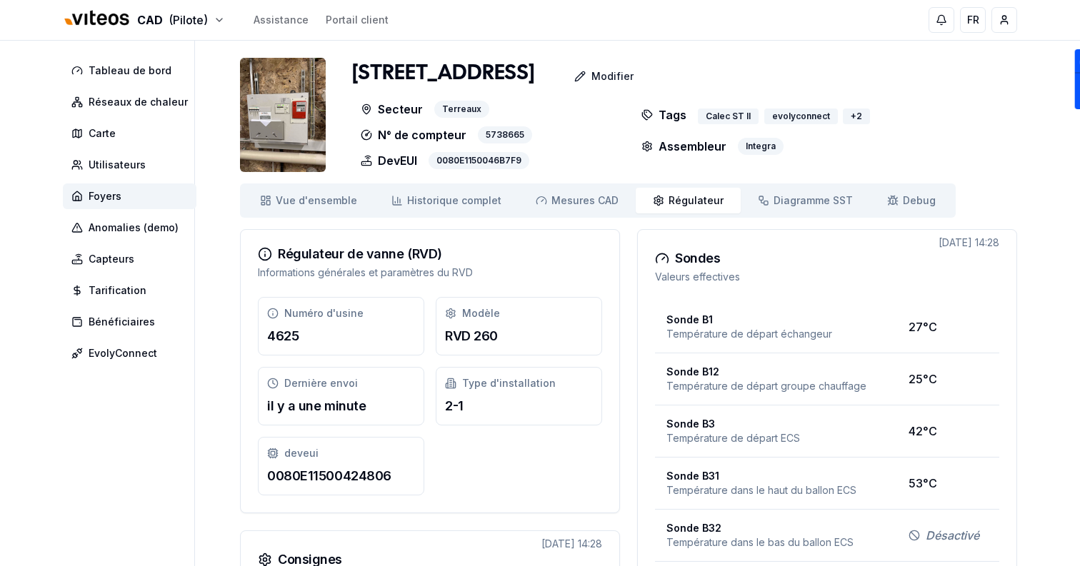
click at [288, 139] on img at bounding box center [283, 115] width 86 height 114
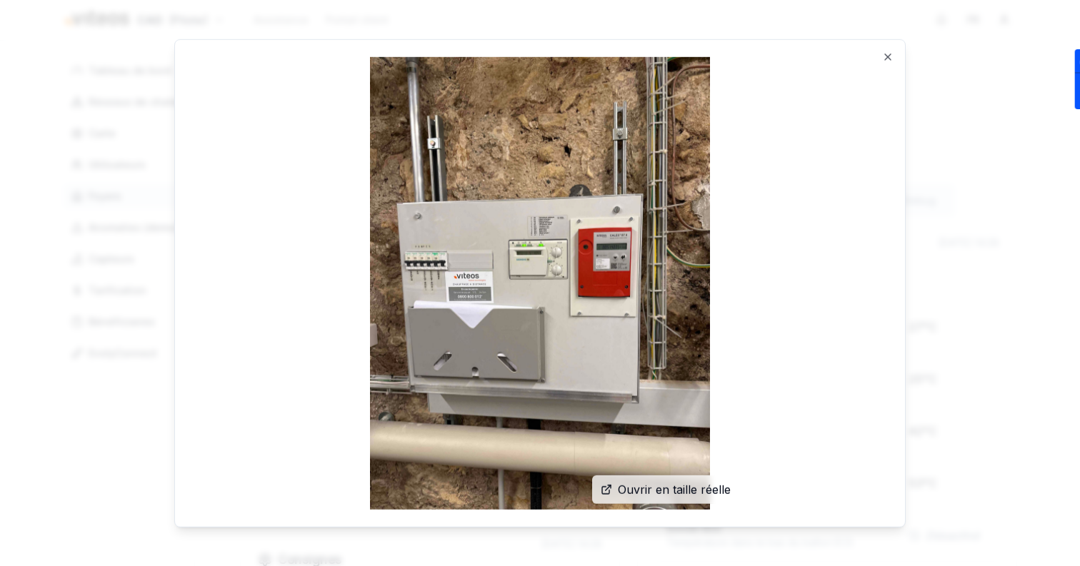
click at [885, 59] on img at bounding box center [540, 282] width 696 height 453
click at [890, 56] on icon "button" at bounding box center [887, 56] width 11 height 11
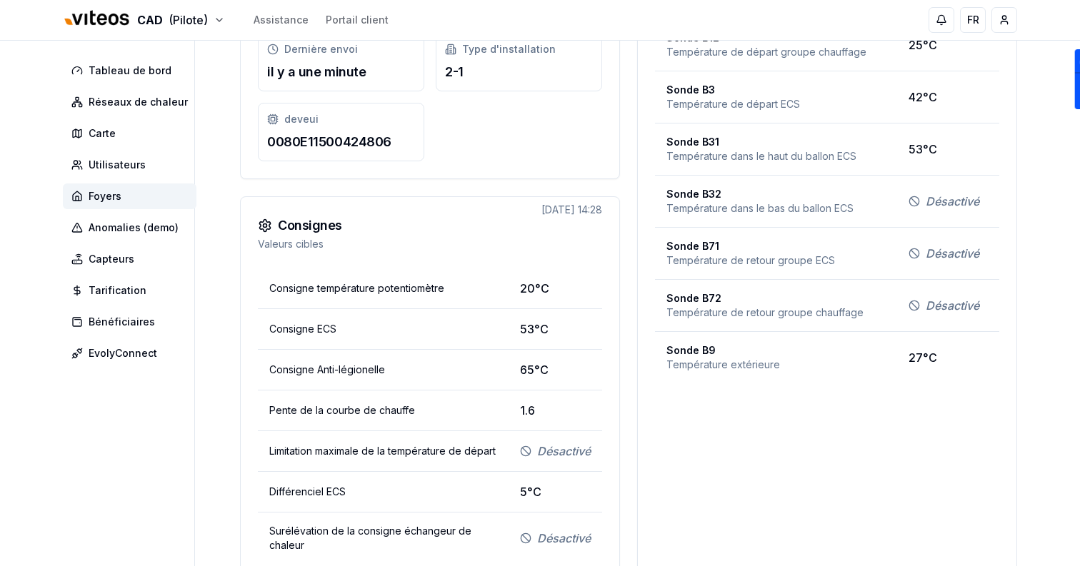
scroll to position [246, 0]
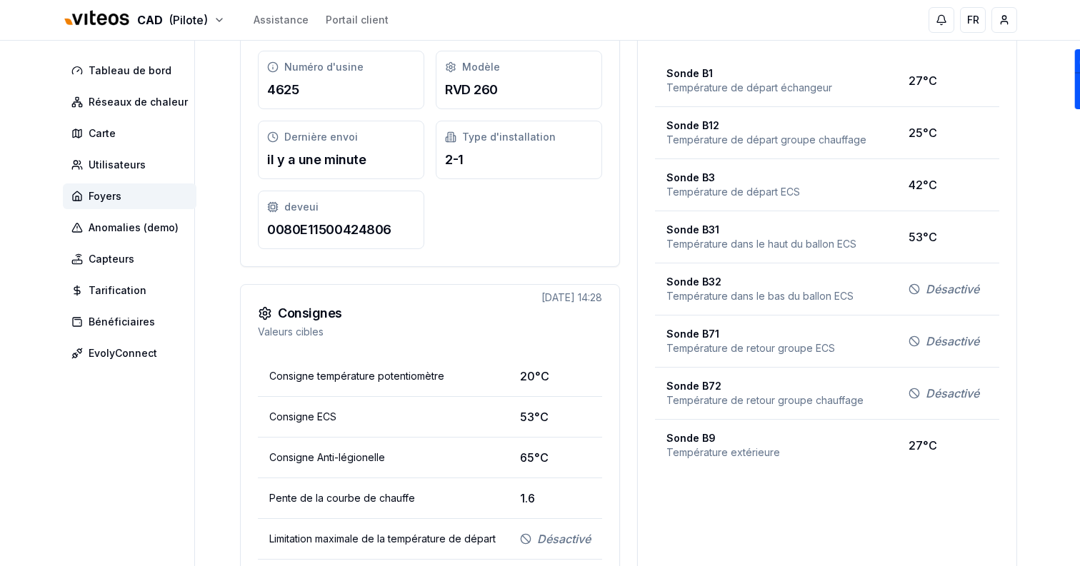
click at [880, 197] on span "Température de départ ECS" at bounding box center [775, 192] width 219 height 14
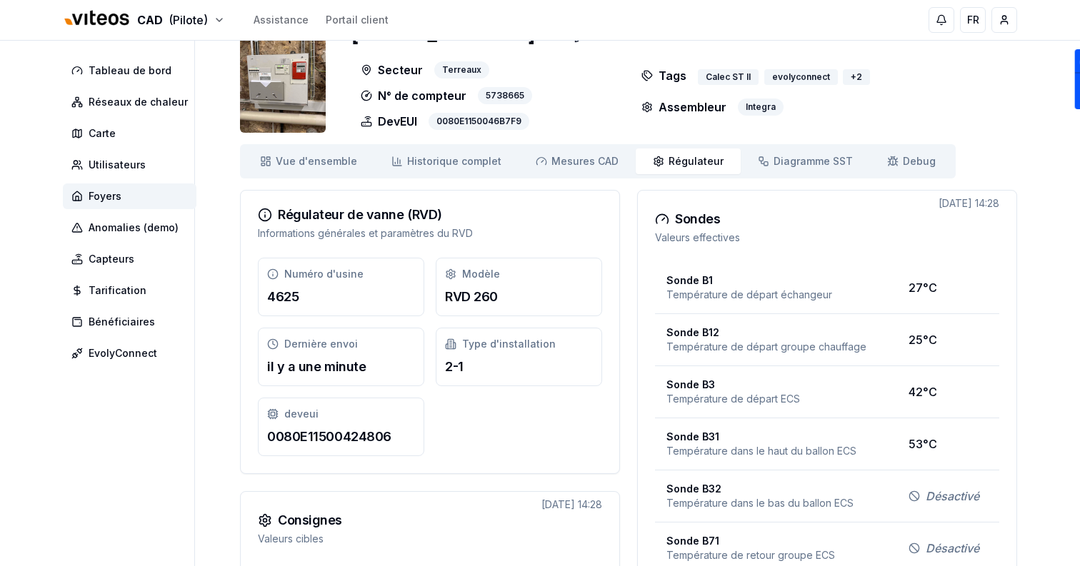
scroll to position [0, 0]
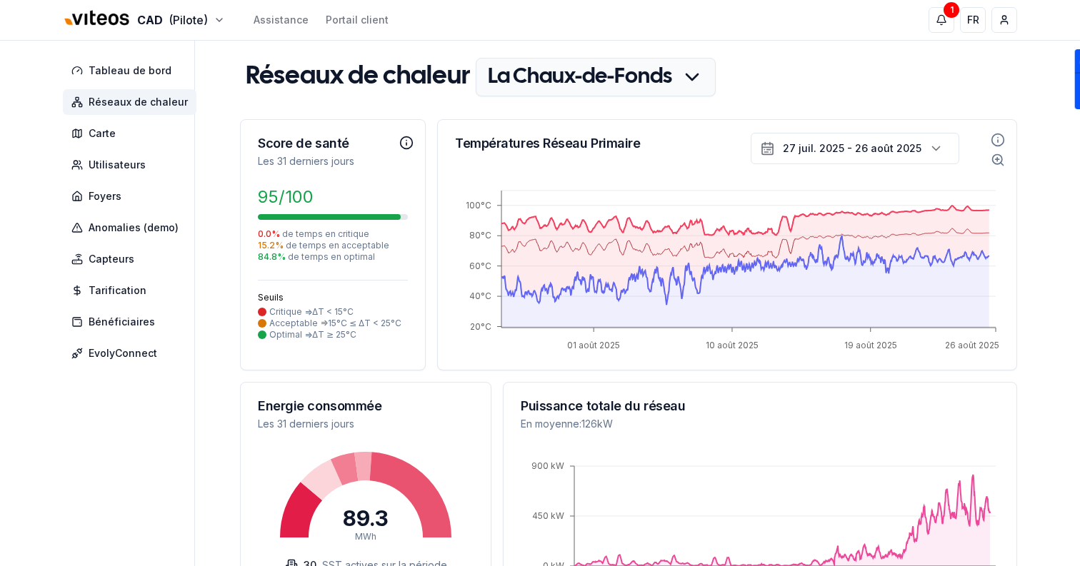
click at [403, 150] on icon "Informations sur le score de santé" at bounding box center [406, 143] width 14 height 14
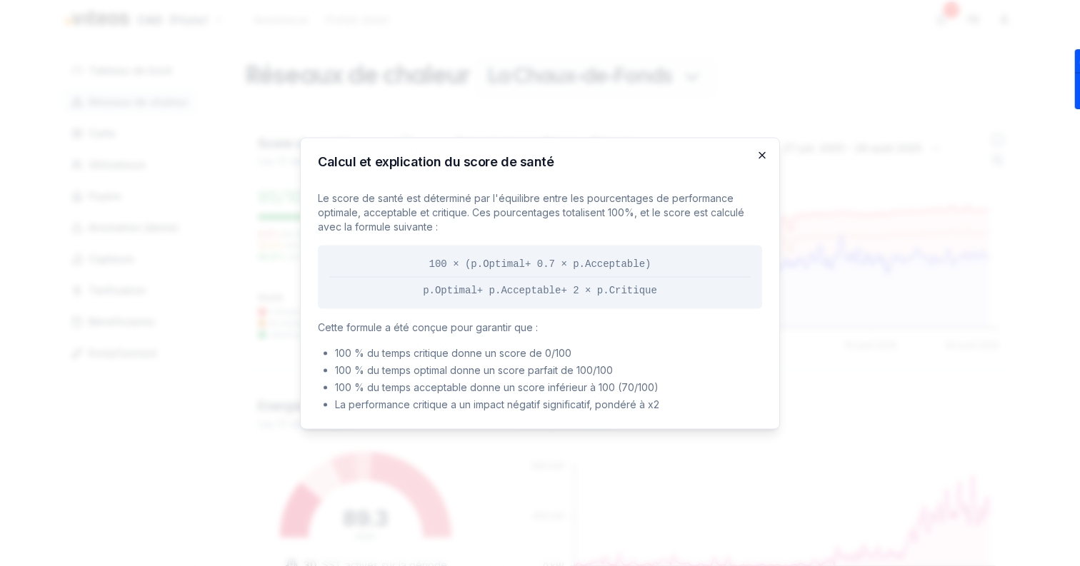
click at [756, 155] on icon "button" at bounding box center [761, 154] width 11 height 11
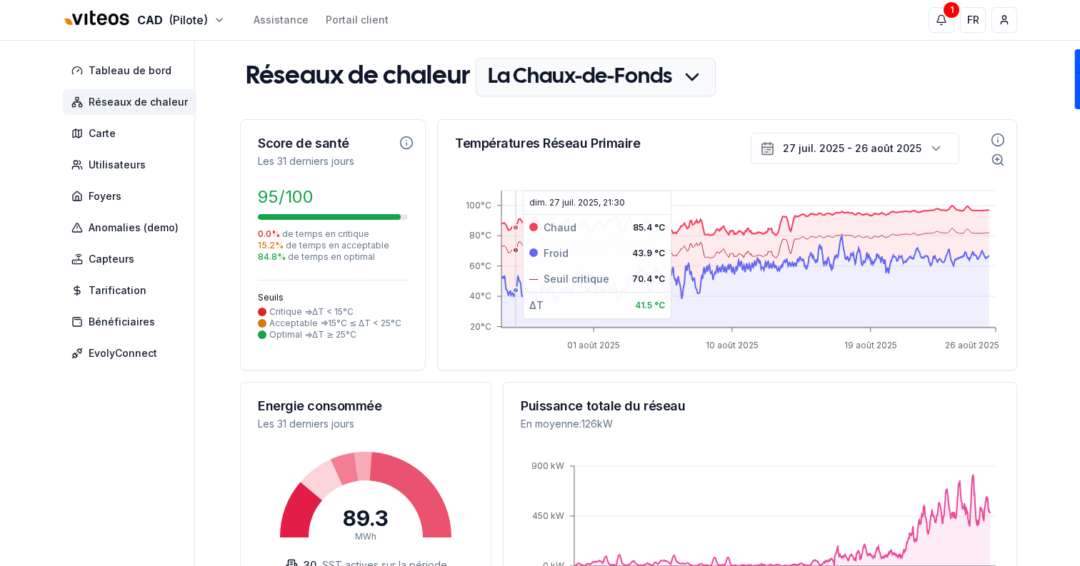
scroll to position [463, 0]
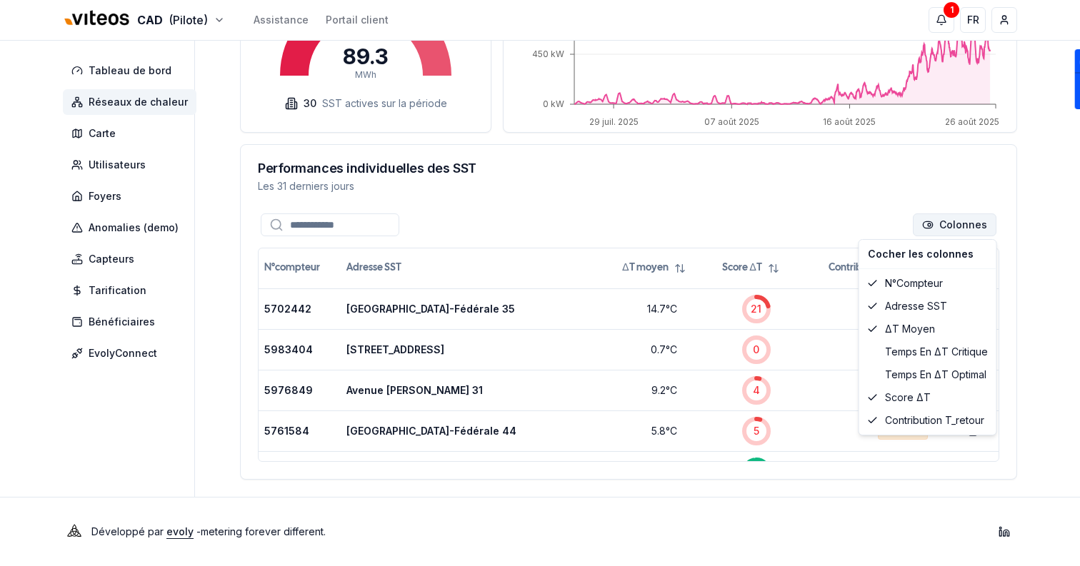
click at [945, 226] on html "CAD (Pilote) Assistance Portail client 1 1 FR Sami Tableau de bord Réseaux de c…" at bounding box center [540, 52] width 1080 height 1028
click at [917, 353] on div "Temps en ΔT critique" at bounding box center [927, 352] width 131 height 23
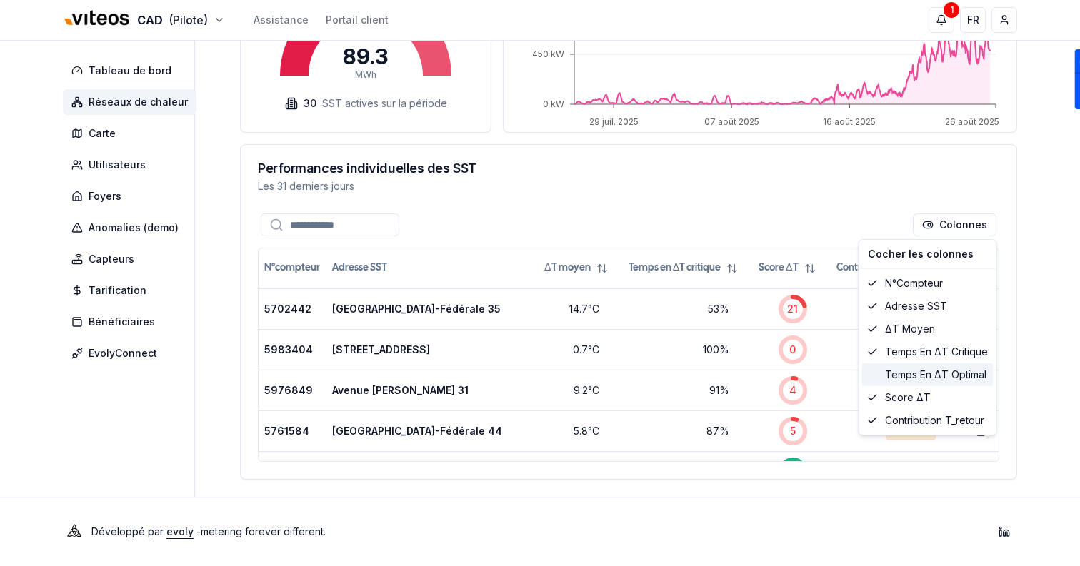
click at [920, 373] on div "Temps en ΔT optimal" at bounding box center [927, 374] width 131 height 23
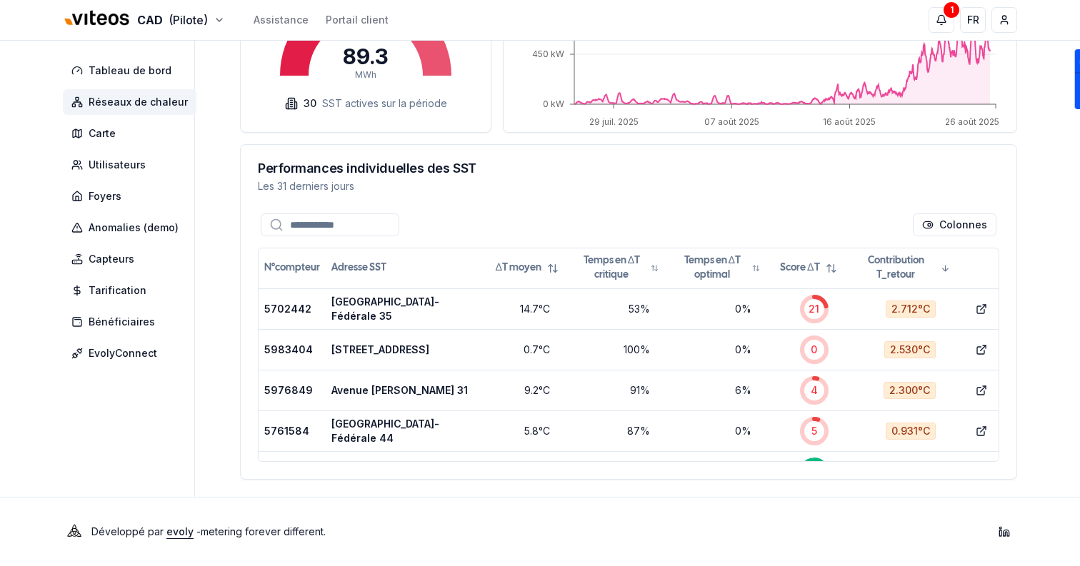
click at [692, 162] on html "CAD (Pilote) Assistance Portail client 1 1 FR Sami Tableau de bord Réseaux de c…" at bounding box center [540, 52] width 1080 height 1028
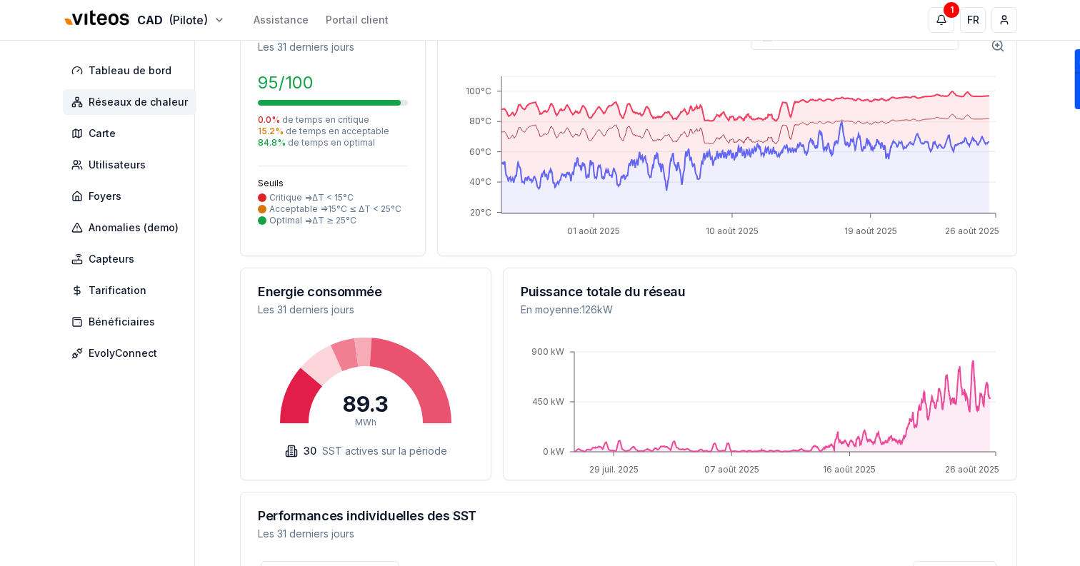
scroll to position [0, 0]
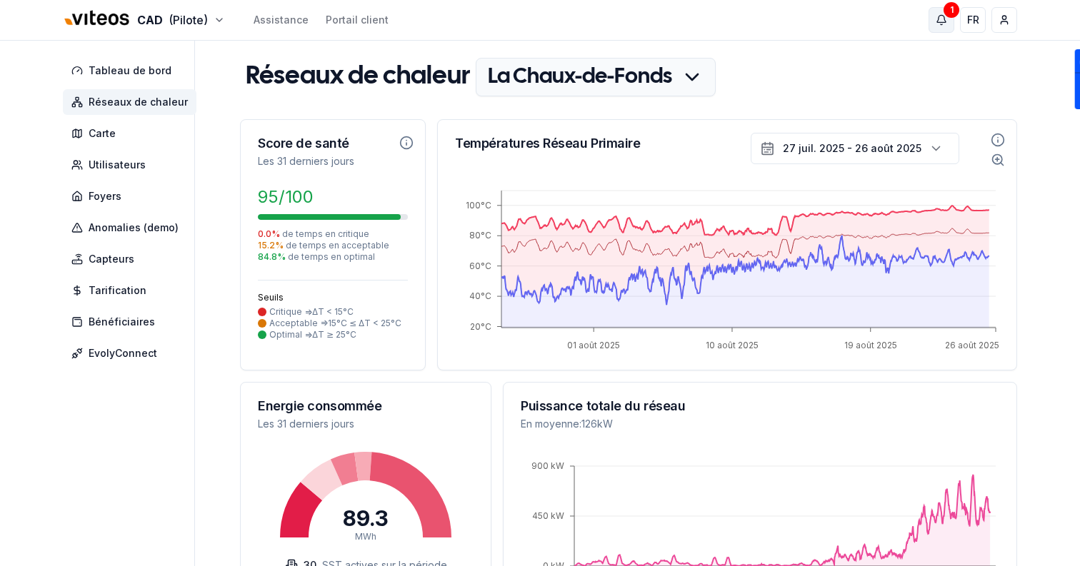
click at [938, 21] on icon "button" at bounding box center [940, 19] width 11 height 11
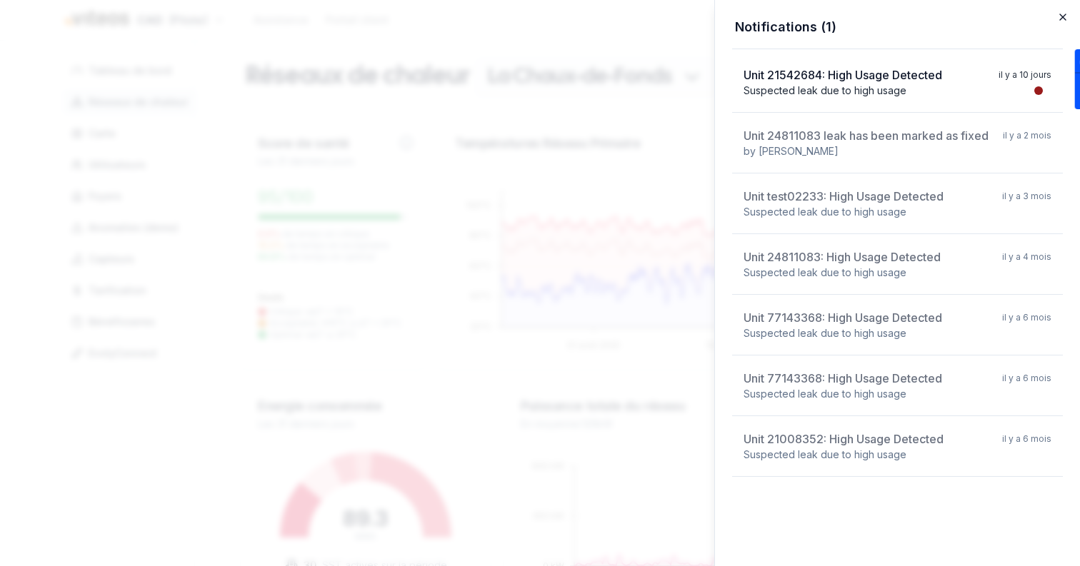
click at [1064, 14] on icon "button" at bounding box center [1062, 16] width 11 height 11
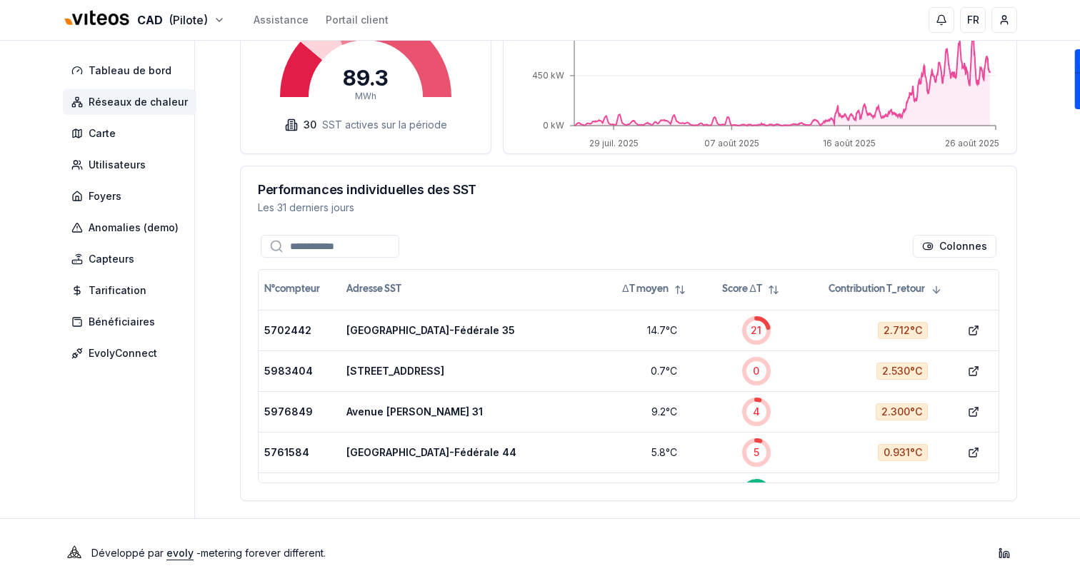
scroll to position [463, 0]
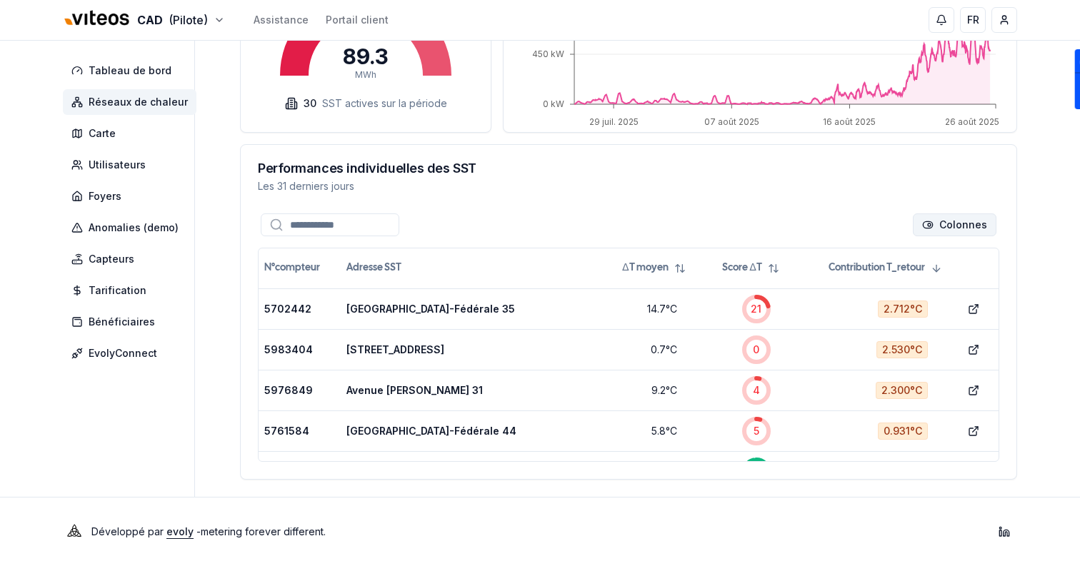
click at [964, 224] on html "CAD (Pilote) Assistance Portail client FR Sami Tableau de bord Réseaux de chale…" at bounding box center [540, 52] width 1080 height 1028
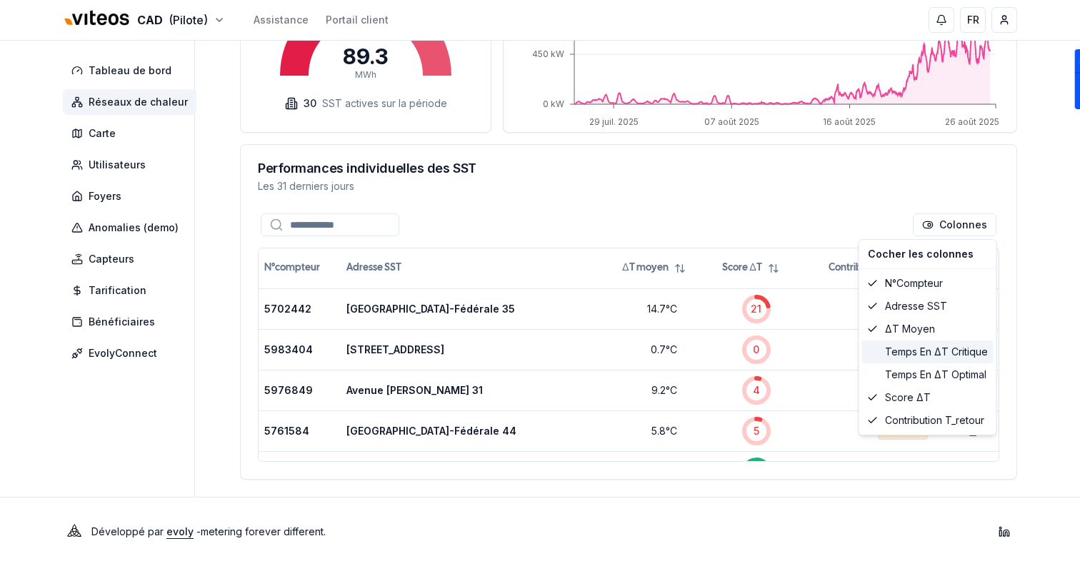
click at [921, 347] on div "Temps en ΔT critique" at bounding box center [927, 352] width 131 height 23
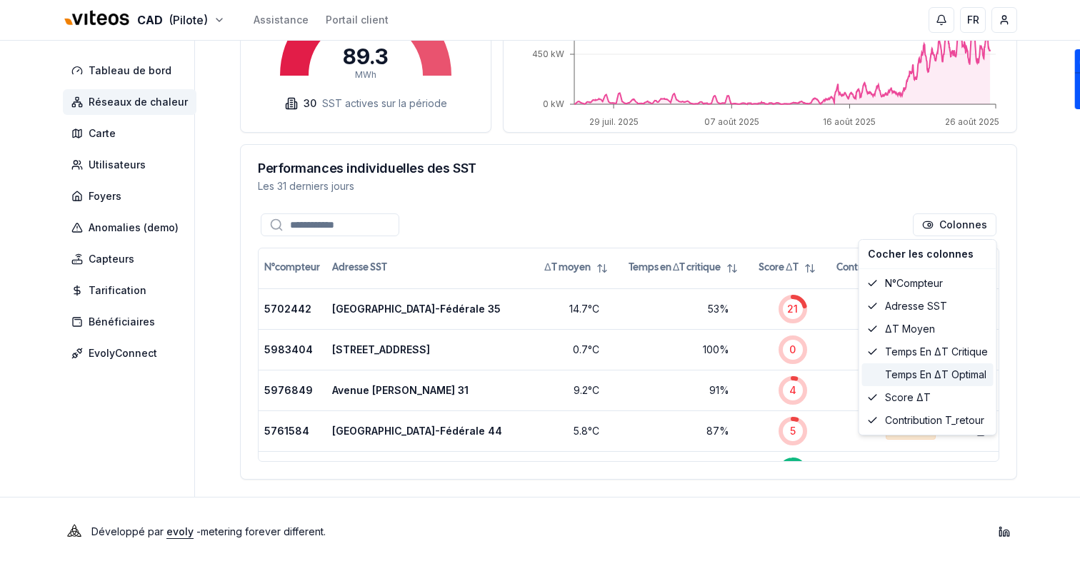
click at [924, 374] on div "Temps en ΔT optimal" at bounding box center [927, 374] width 131 height 23
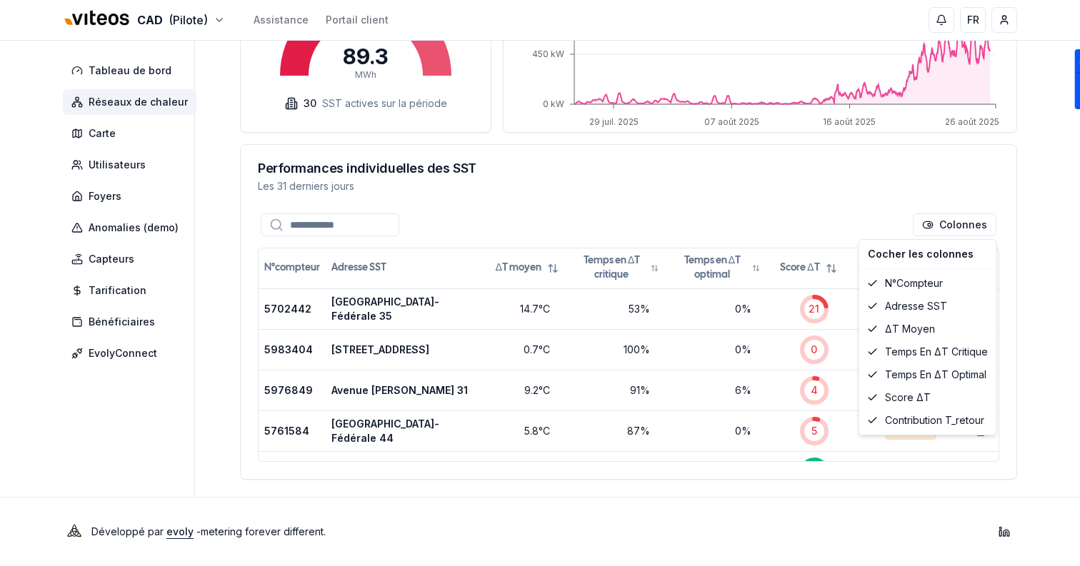
click at [680, 191] on html "CAD (Pilote) Assistance Portail client FR Sami Tableau de bord Réseaux de chale…" at bounding box center [540, 52] width 1080 height 1028
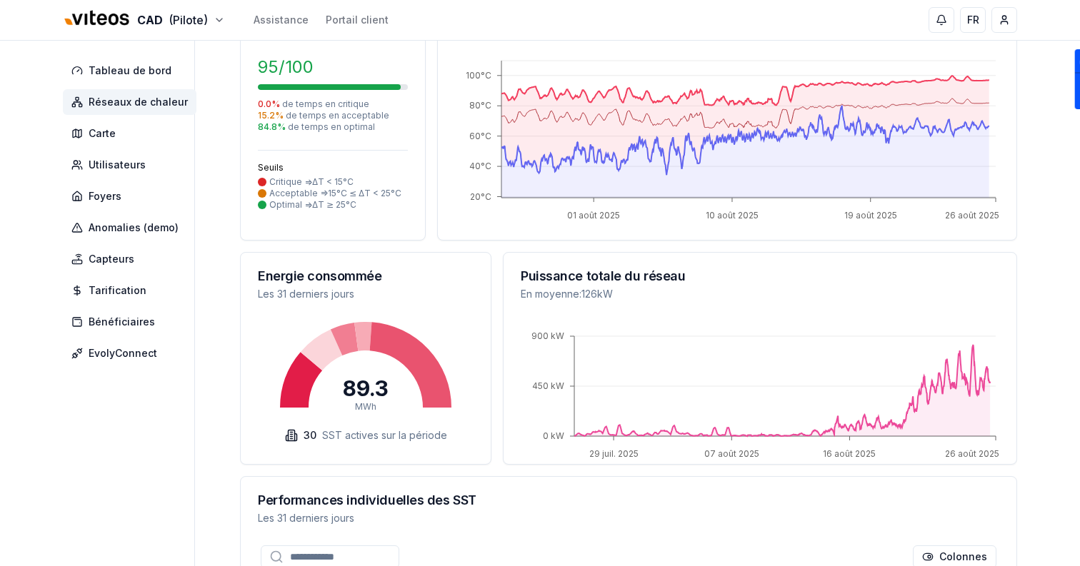
scroll to position [129, 0]
drag, startPoint x: 269, startPoint y: 184, endPoint x: 373, endPoint y: 214, distance: 107.8
click at [373, 214] on div "95 /100 0.0 % de temps en critique 15.2 % de temps en acceptable 84.8 % de temp…" at bounding box center [333, 142] width 184 height 172
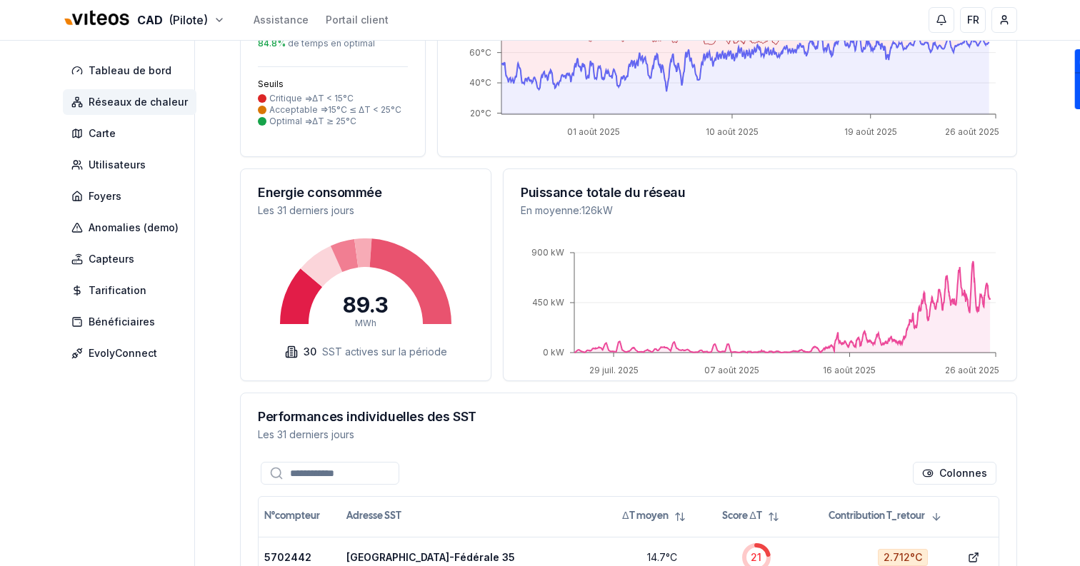
scroll to position [235, 0]
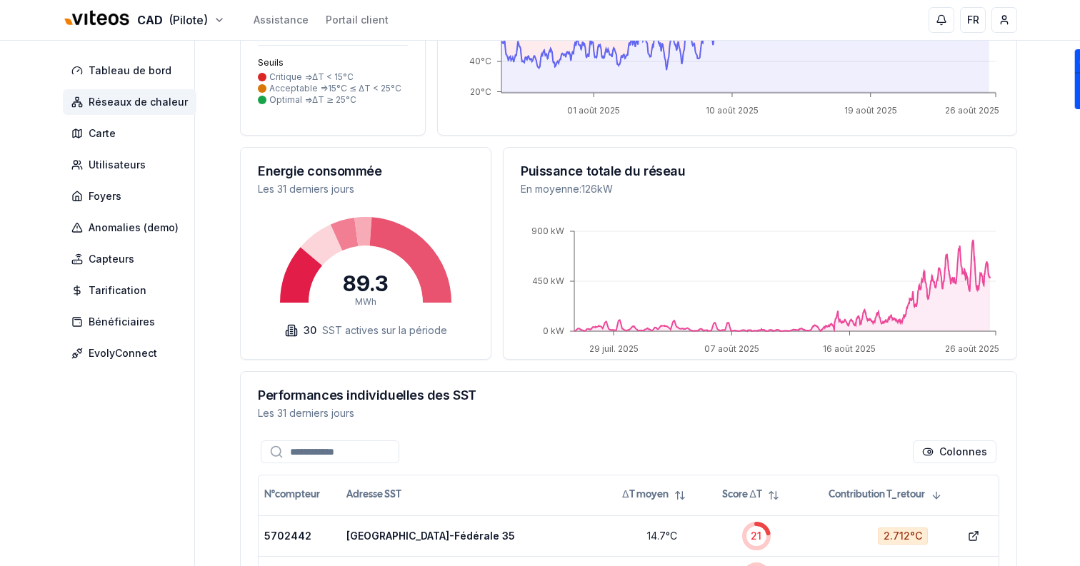
click at [1049, 240] on div "CAD (Pilote) Assistance Portail client FR Sami Tableau de bord Réseaux de chale…" at bounding box center [540, 279] width 1080 height 1028
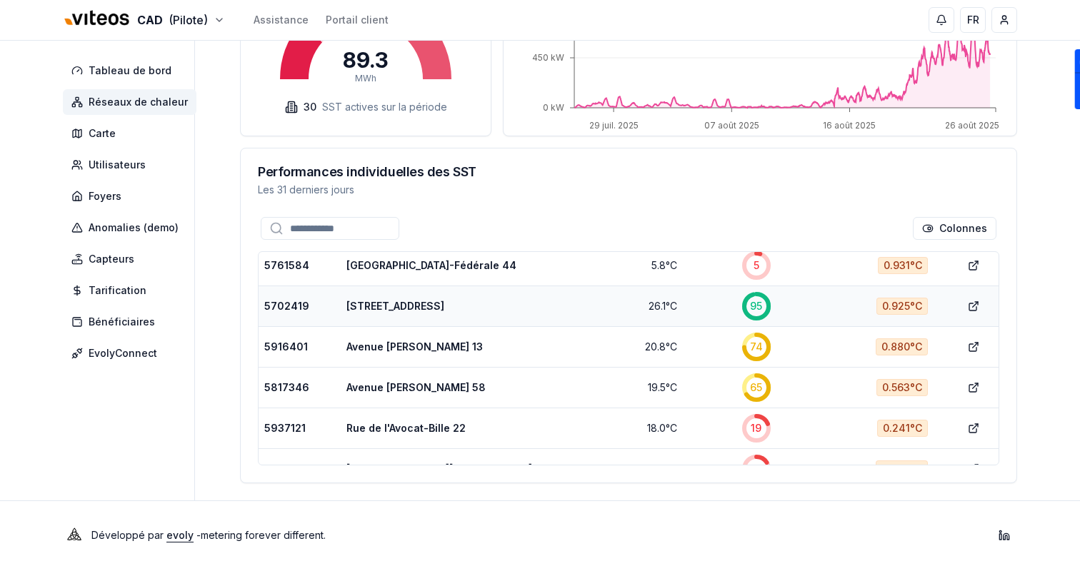
scroll to position [0, 0]
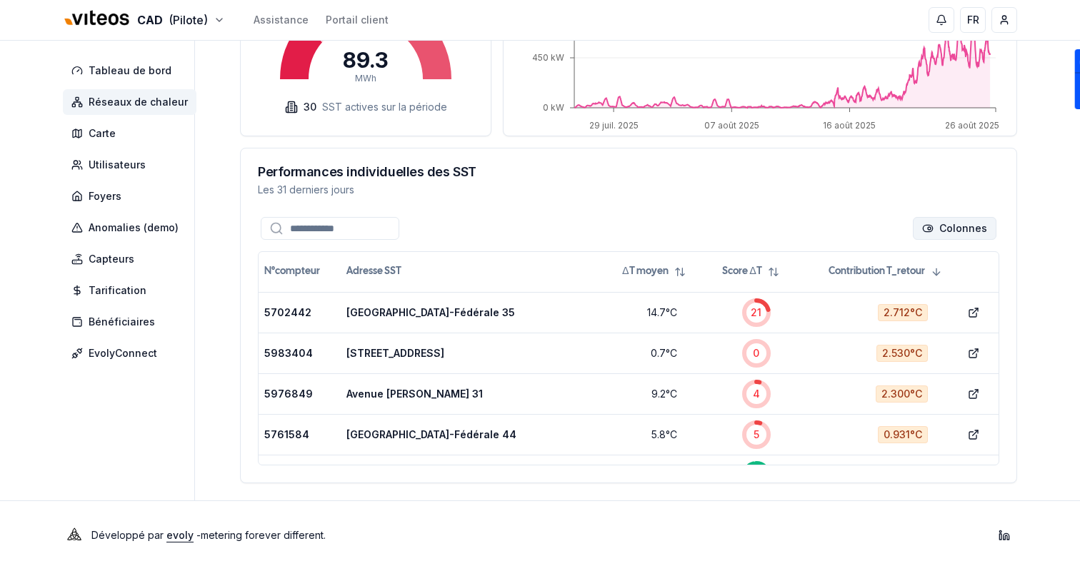
click at [948, 226] on html "CAD (Pilote) Assistance Portail client FR Sami Tableau de bord Réseaux de chale…" at bounding box center [540, 56] width 1080 height 1028
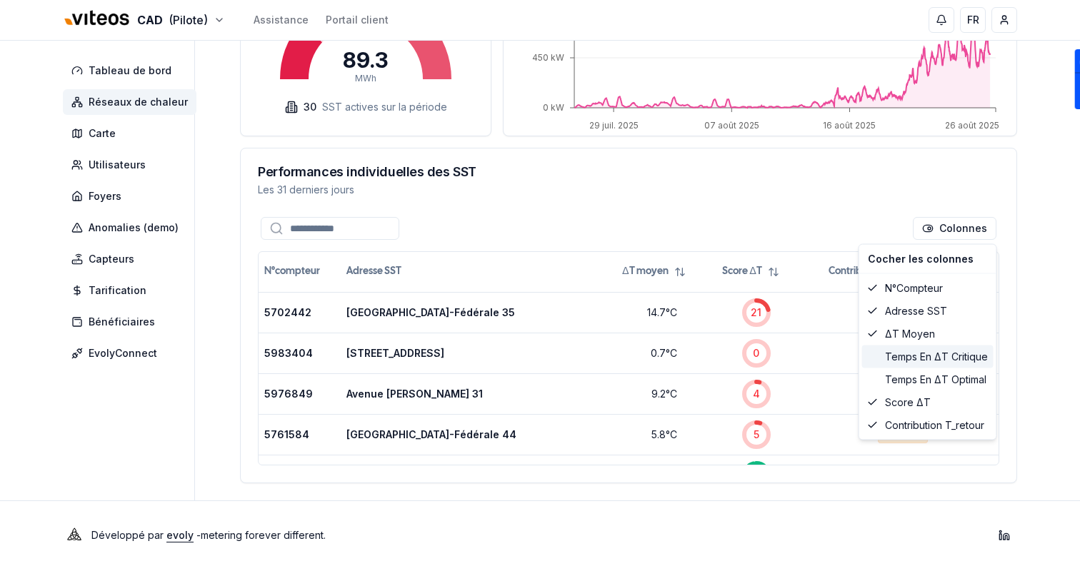
click at [913, 354] on div "Temps en ΔT critique" at bounding box center [927, 357] width 131 height 23
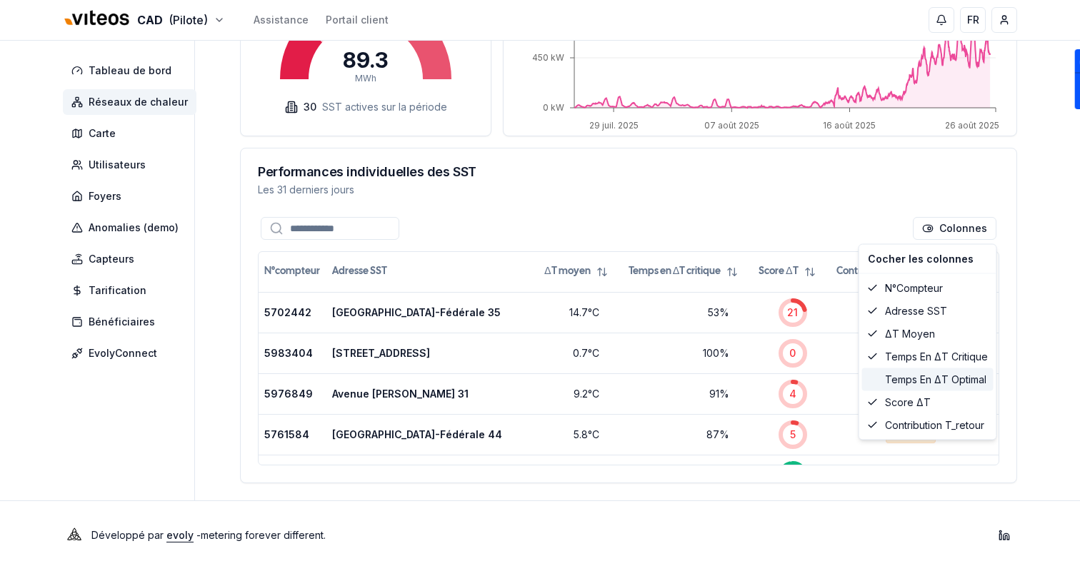
click at [922, 386] on div "Temps en ΔT optimal" at bounding box center [927, 379] width 131 height 23
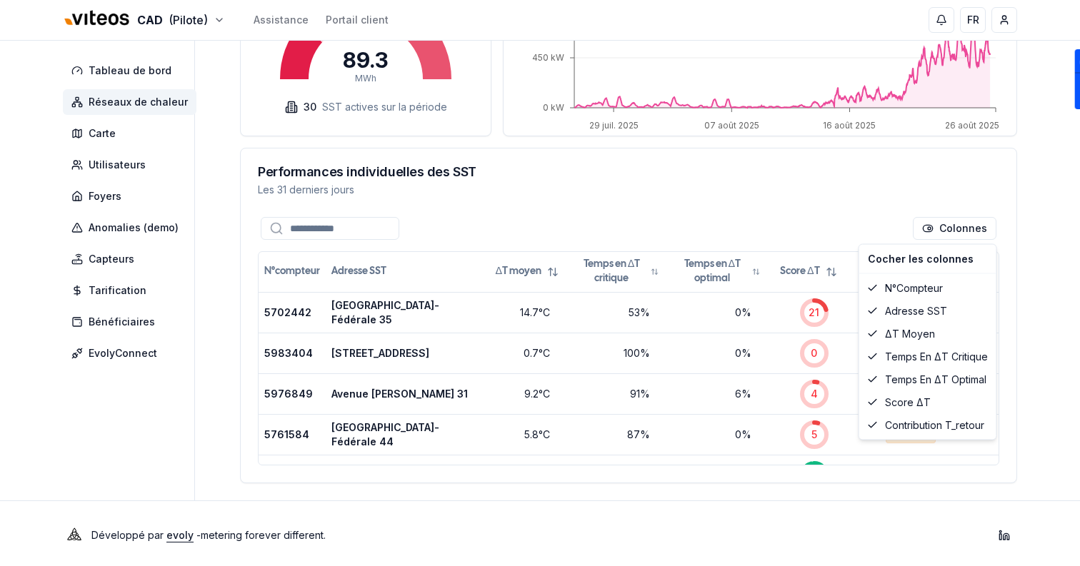
click at [728, 203] on html "CAD (Pilote) Assistance Portail client FR Sami Tableau de bord Réseaux de chale…" at bounding box center [540, 56] width 1080 height 1028
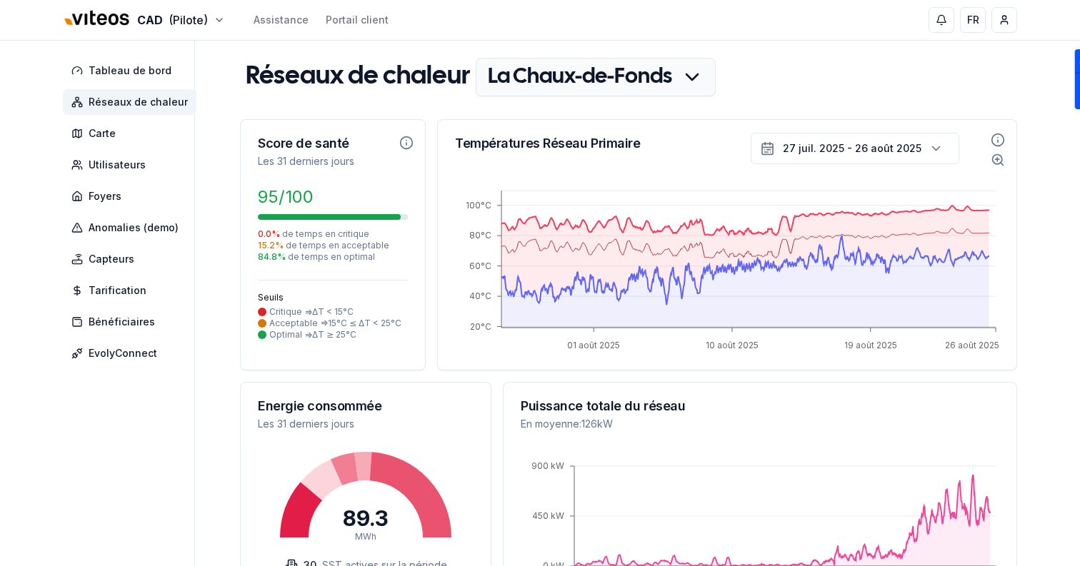
scroll to position [463, 0]
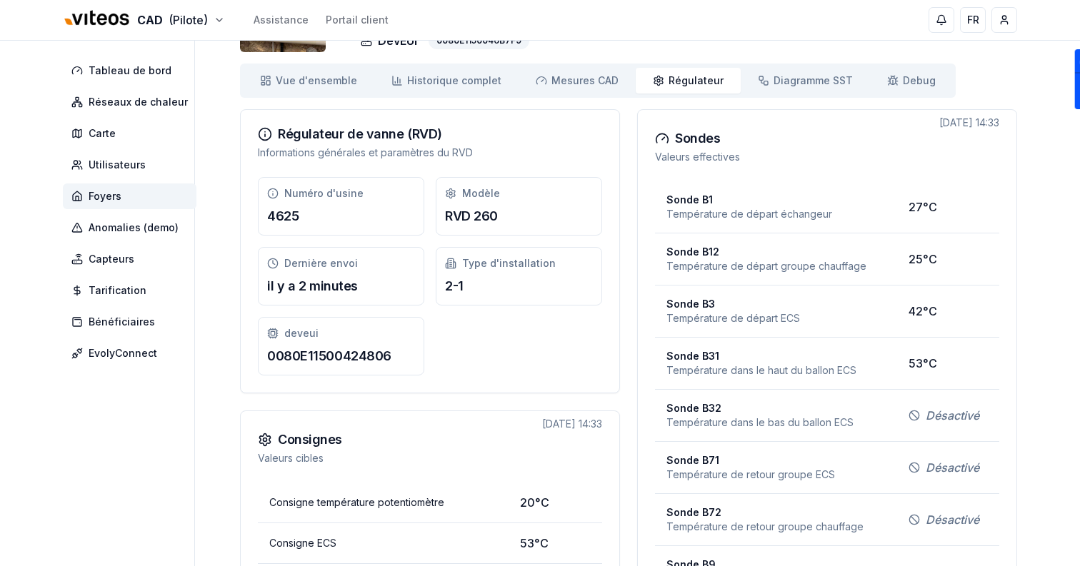
scroll to position [118, 0]
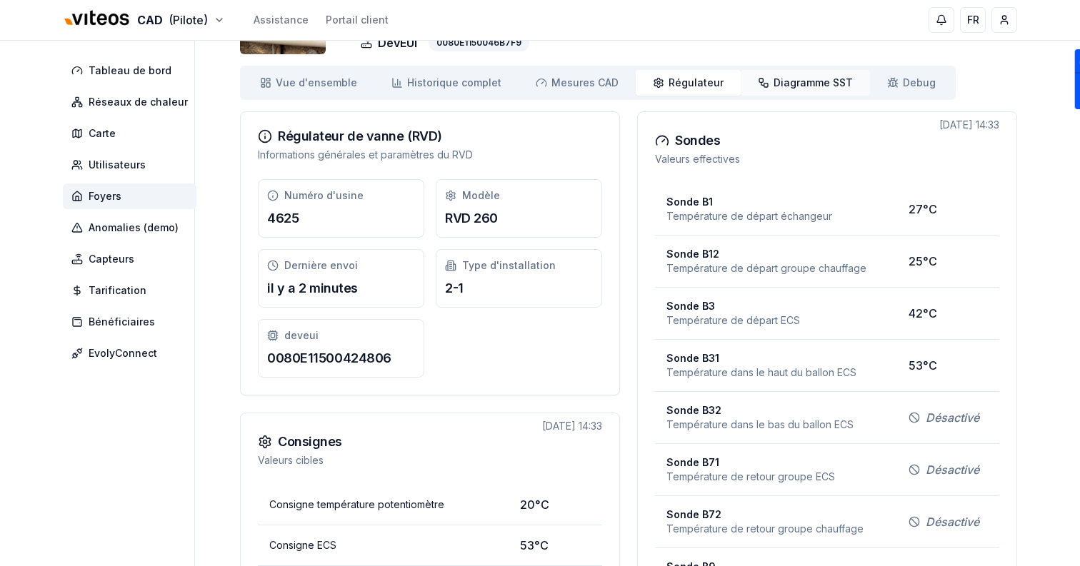
click at [786, 80] on span "Diagramme SST" at bounding box center [812, 83] width 79 height 14
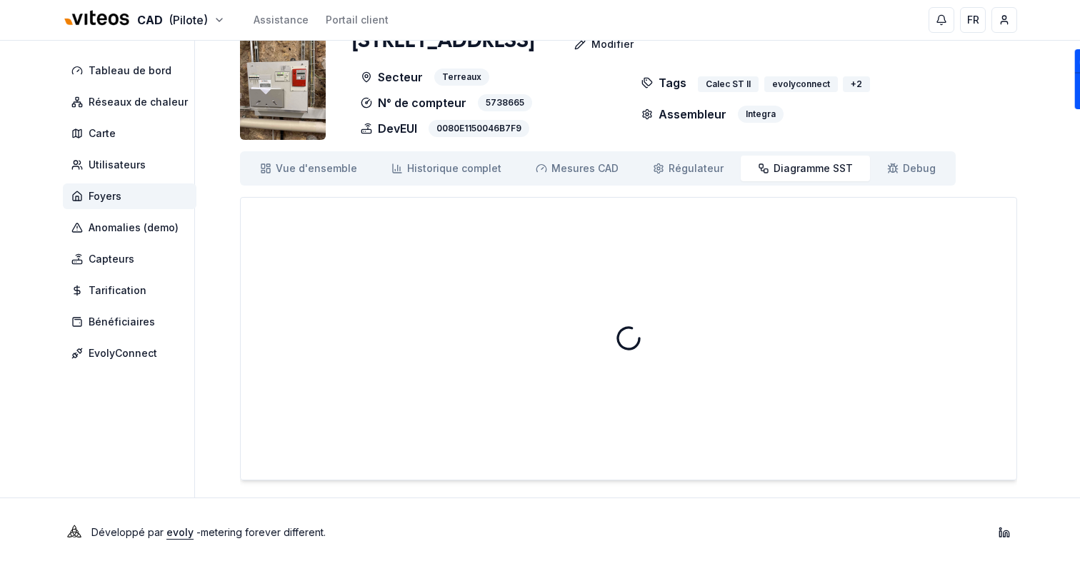
scroll to position [44, 0]
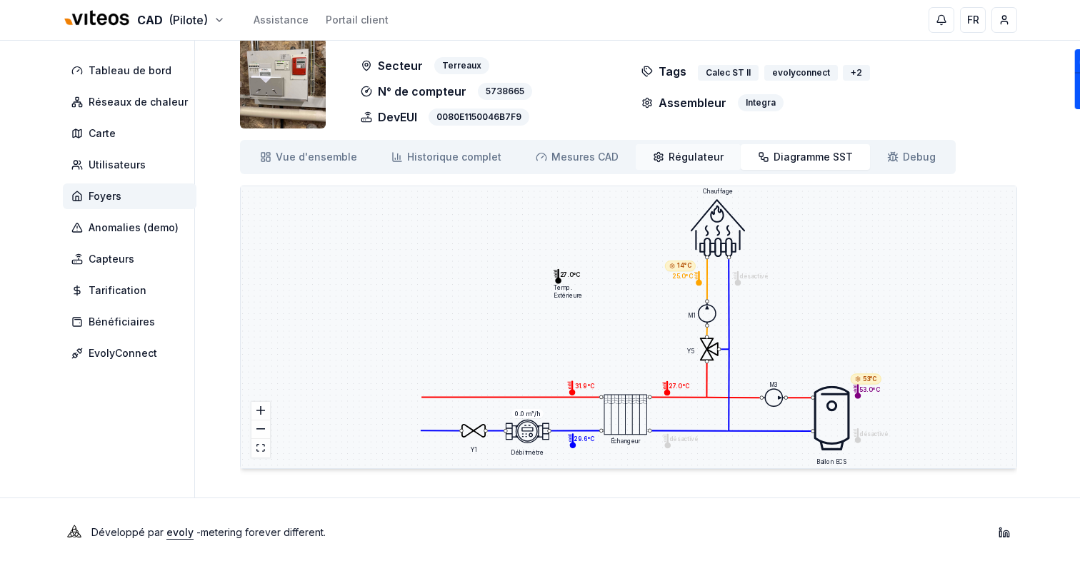
click at [668, 161] on span "Régulateur" at bounding box center [695, 157] width 55 height 14
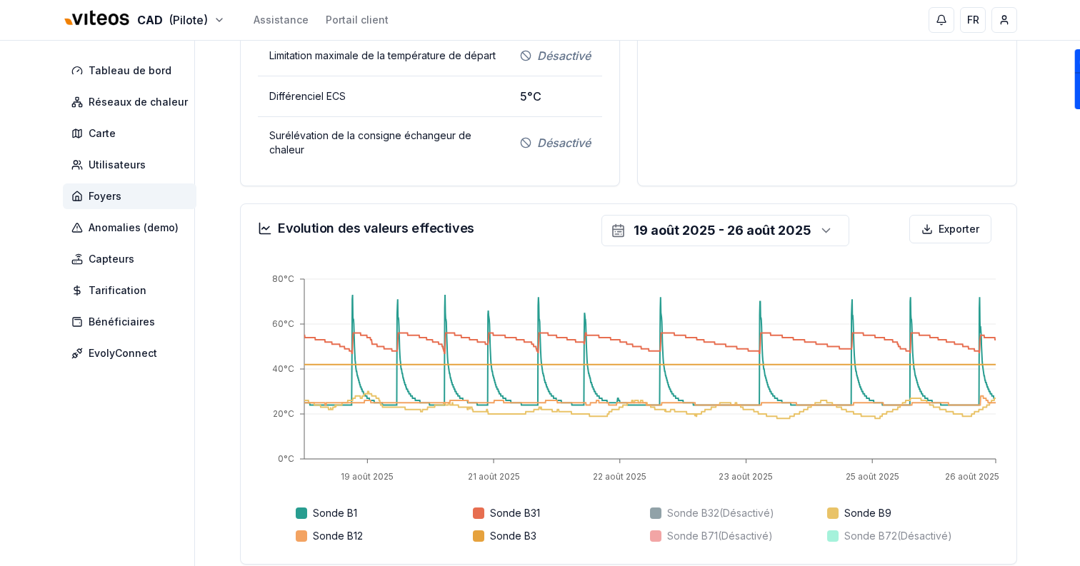
scroll to position [813, 0]
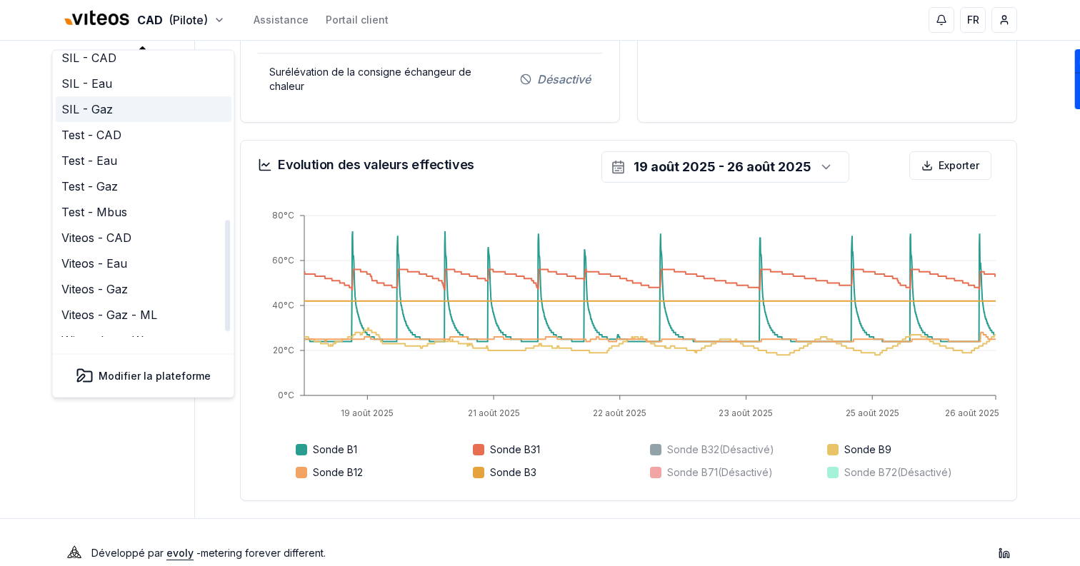
scroll to position [404, 0]
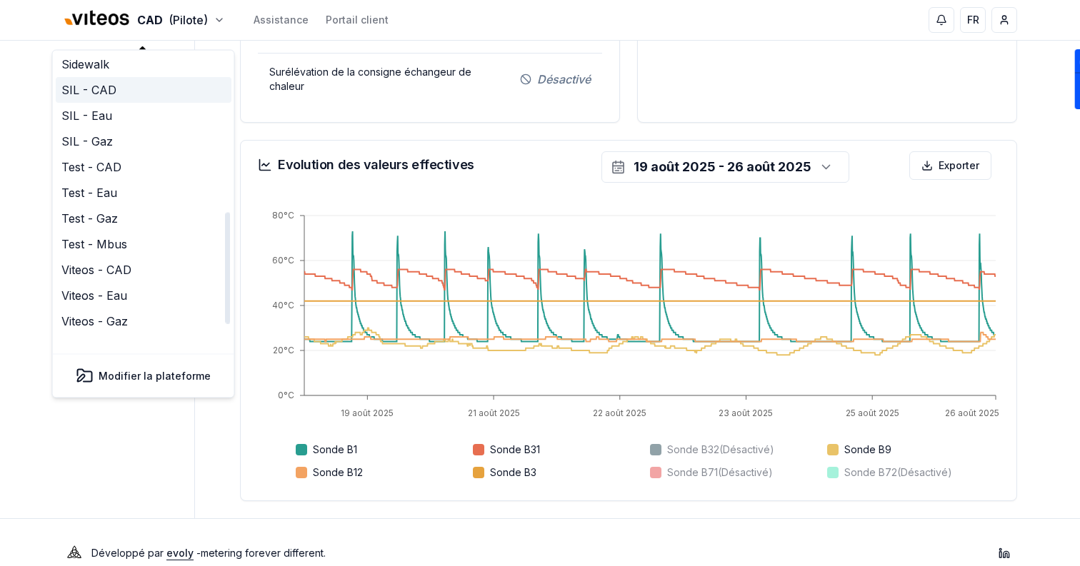
click at [107, 78] on link "SIL - CAD" at bounding box center [144, 91] width 176 height 26
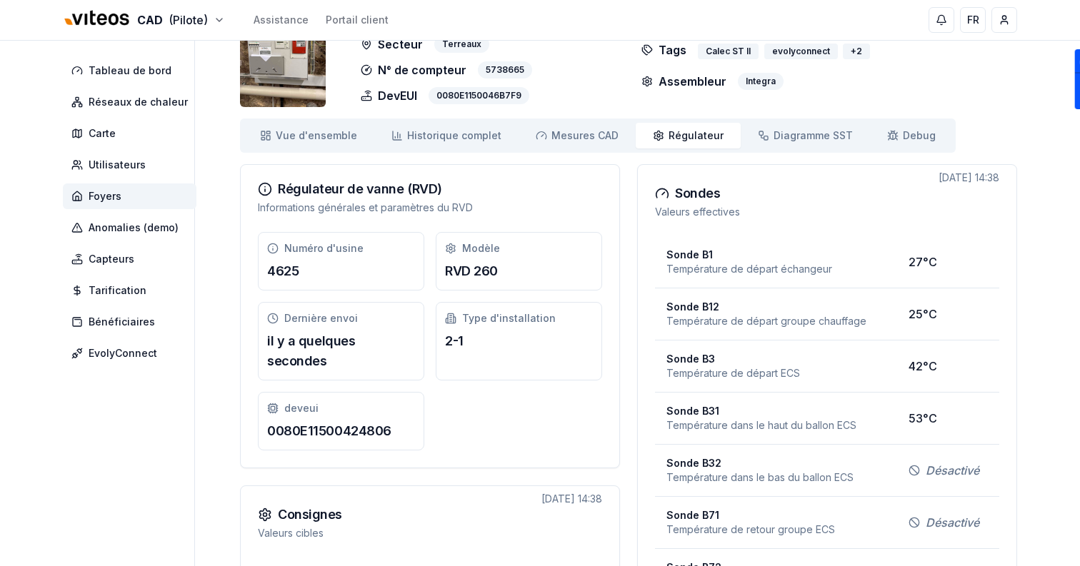
scroll to position [42, 0]
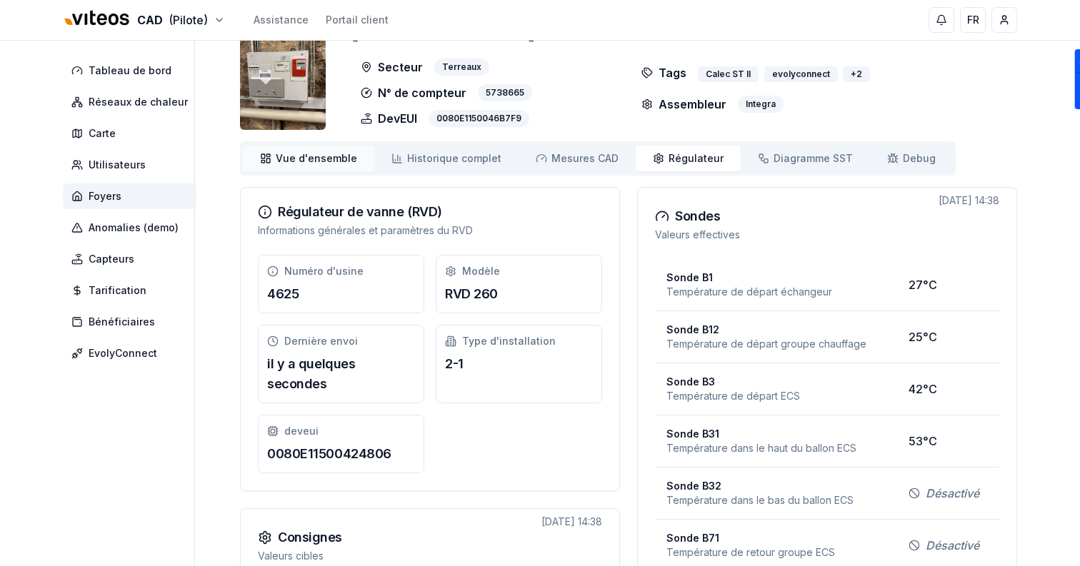
click at [274, 159] on link "Vue d'ensemble ensemble" at bounding box center [308, 159] width 131 height 26
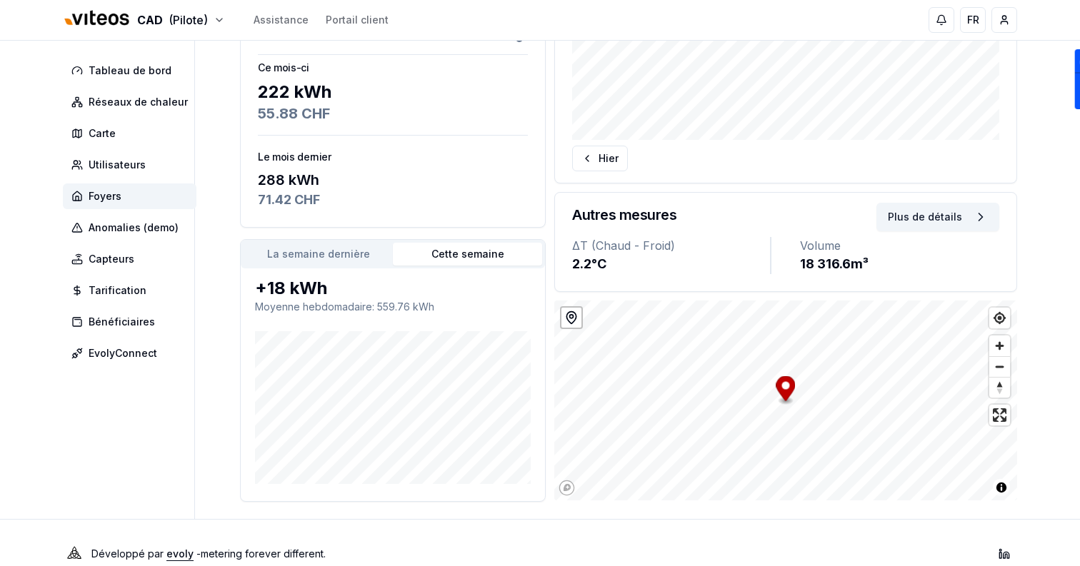
scroll to position [300, 0]
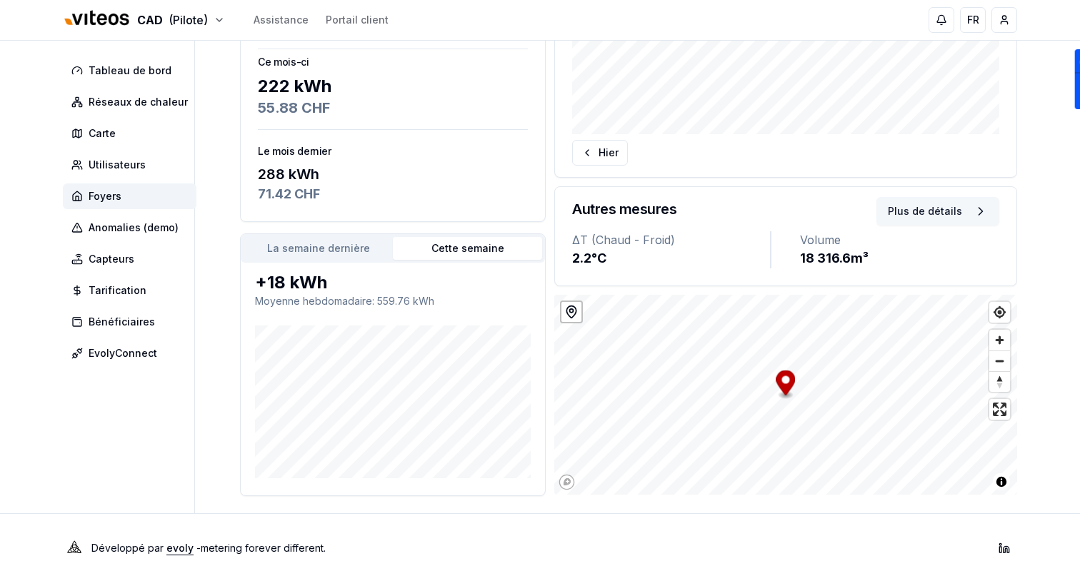
click at [893, 211] on button "Plus de détails" at bounding box center [937, 211] width 123 height 29
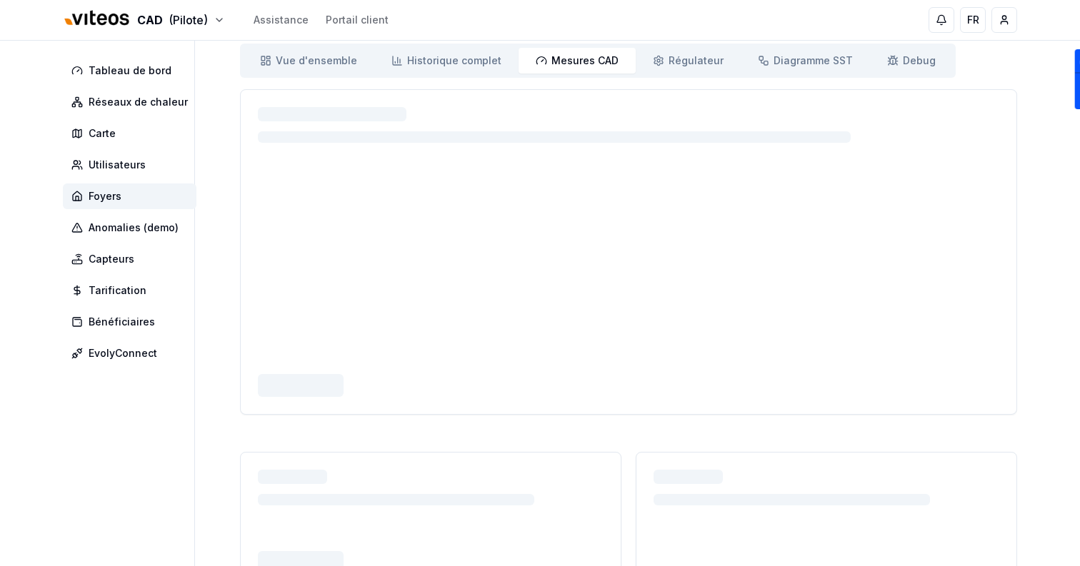
scroll to position [137, 0]
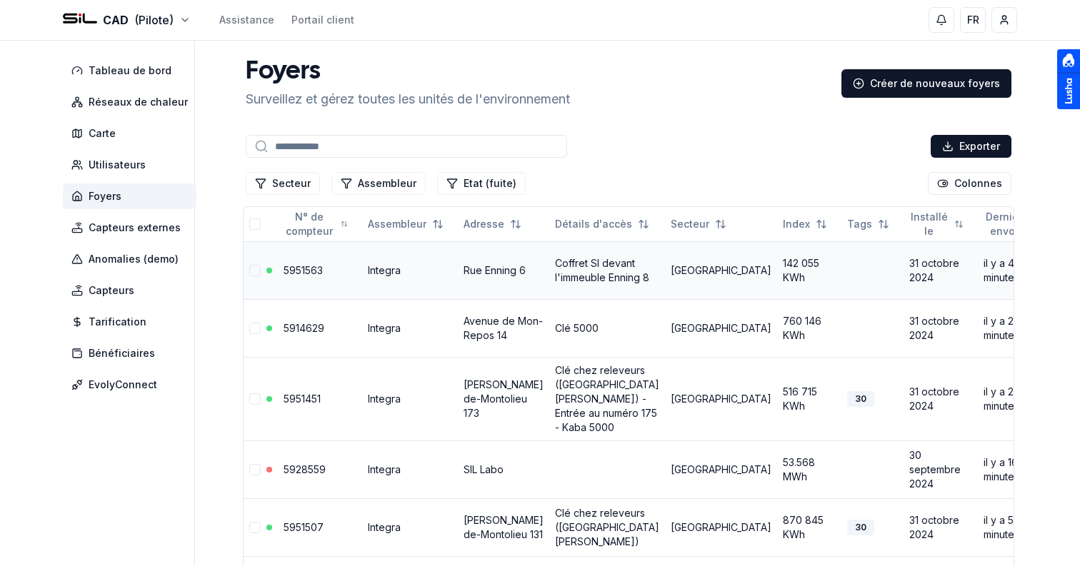
click at [292, 272] on link "5951563" at bounding box center [302, 270] width 39 height 12
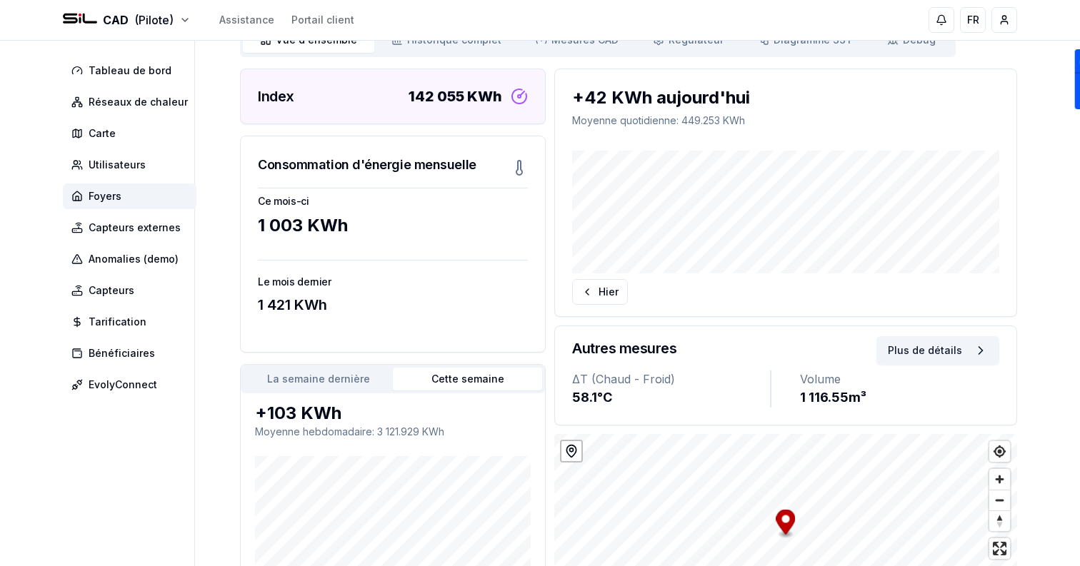
scroll to position [160, 0]
click at [947, 353] on button "Plus de détails" at bounding box center [937, 351] width 123 height 29
